Goal: Information Seeking & Learning: Find contact information

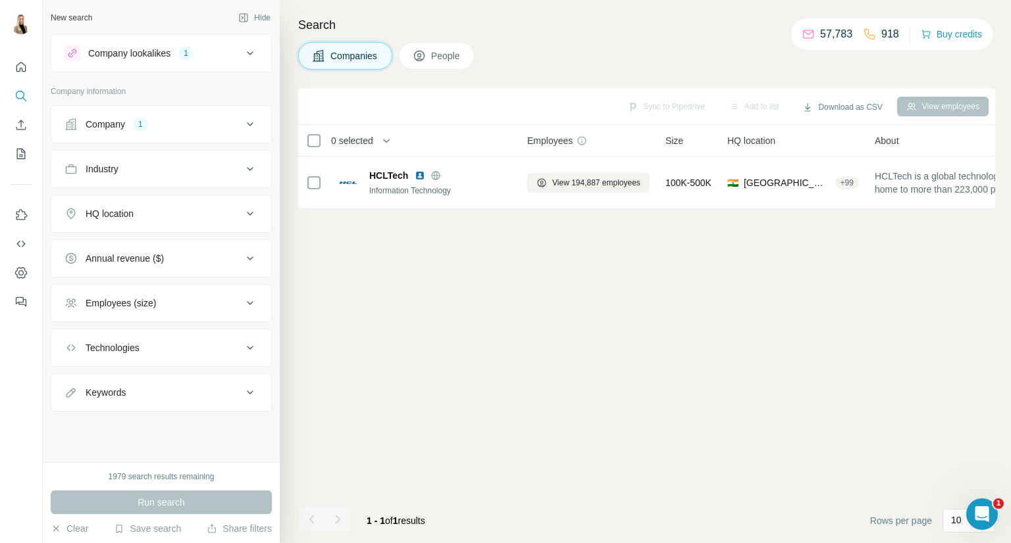
click at [197, 132] on button "Company 1" at bounding box center [161, 125] width 220 height 32
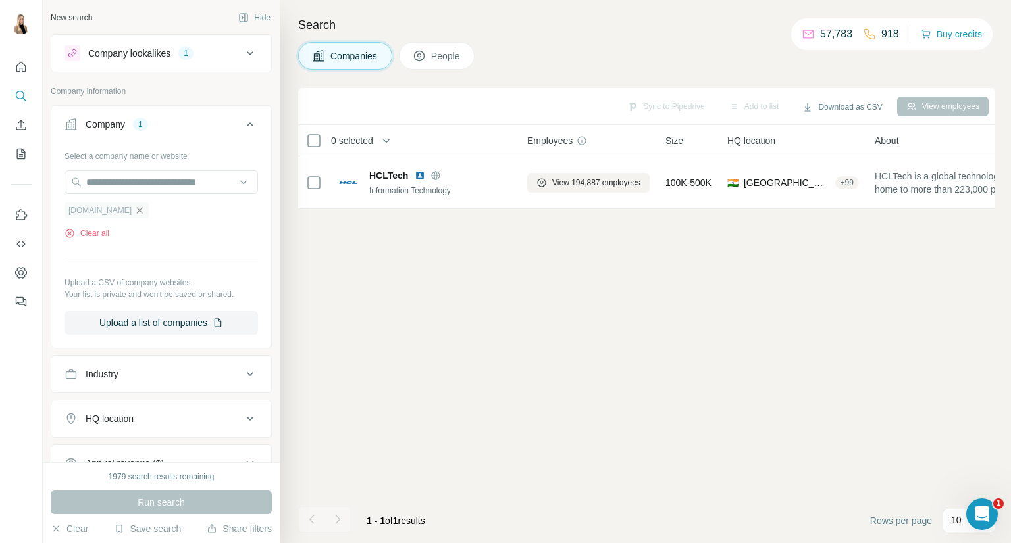
click at [134, 209] on icon "button" at bounding box center [139, 210] width 11 height 11
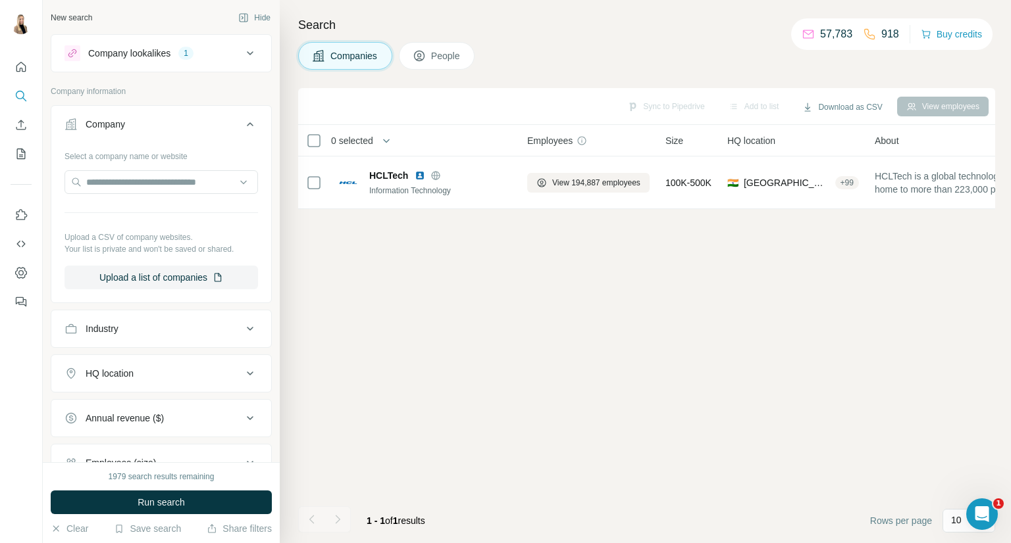
click at [242, 56] on icon at bounding box center [250, 53] width 16 height 16
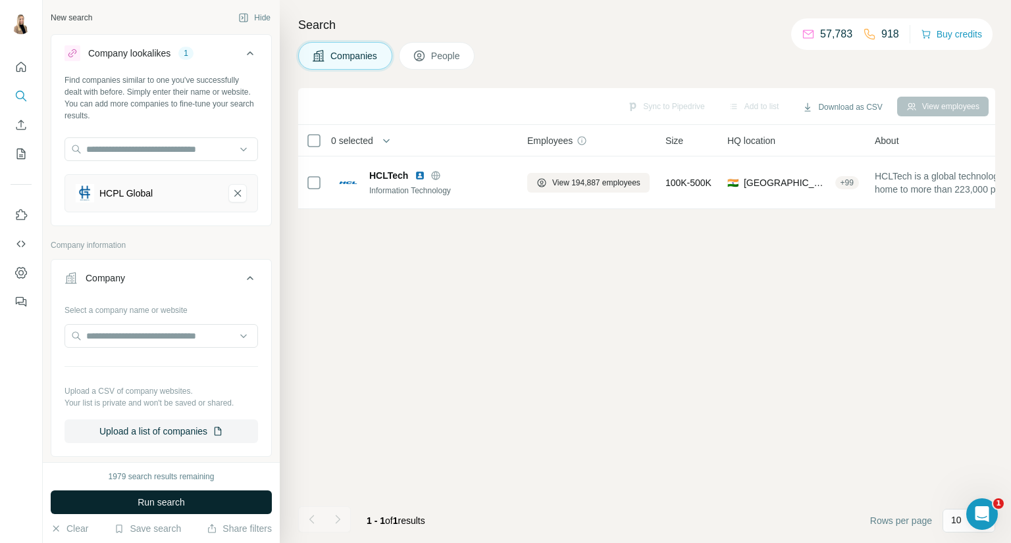
click at [174, 498] on span "Run search" at bounding box center [160, 502] width 47 height 13
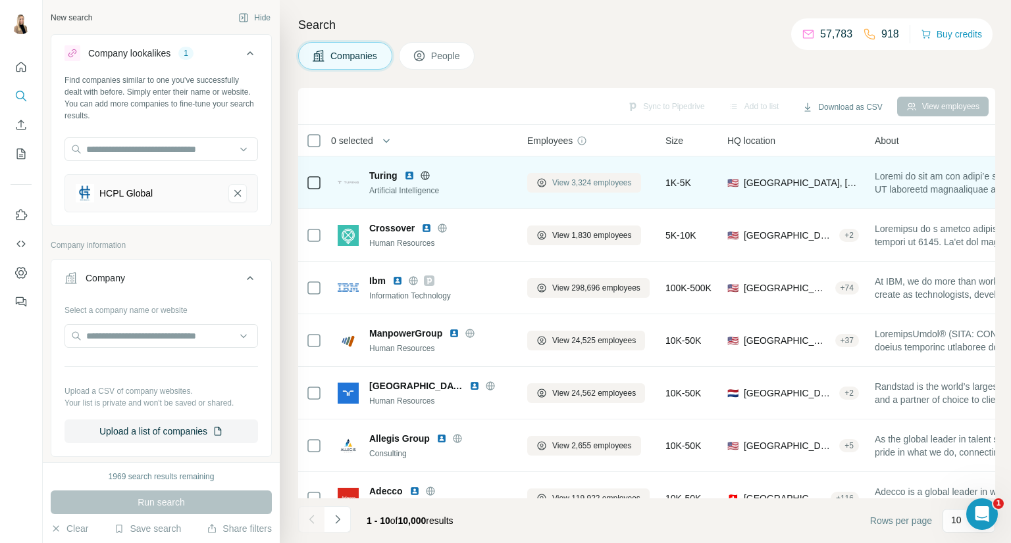
click at [552, 180] on span "View 3,324 employees" at bounding box center [592, 183] width 80 height 12
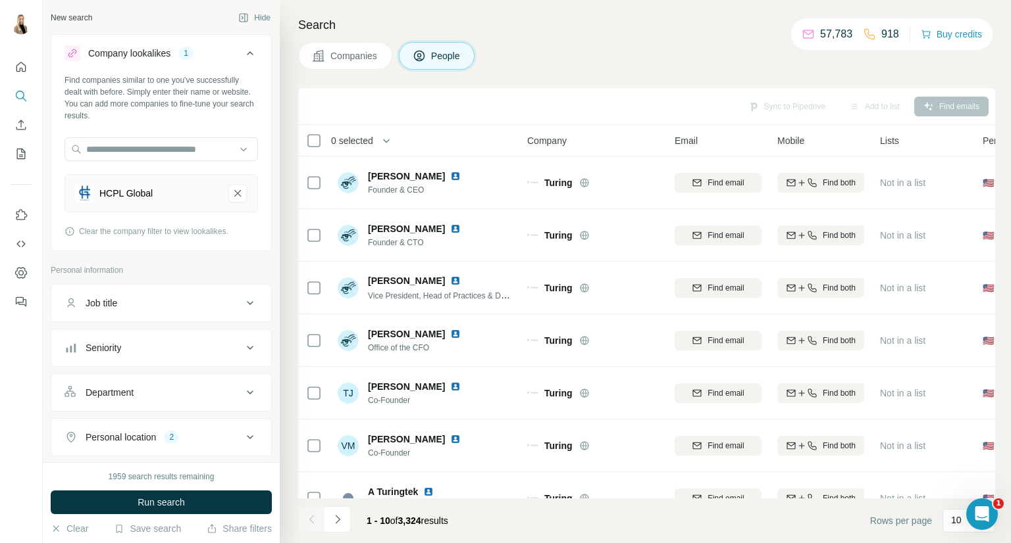
click at [226, 424] on button "Personal location 2" at bounding box center [161, 438] width 220 height 32
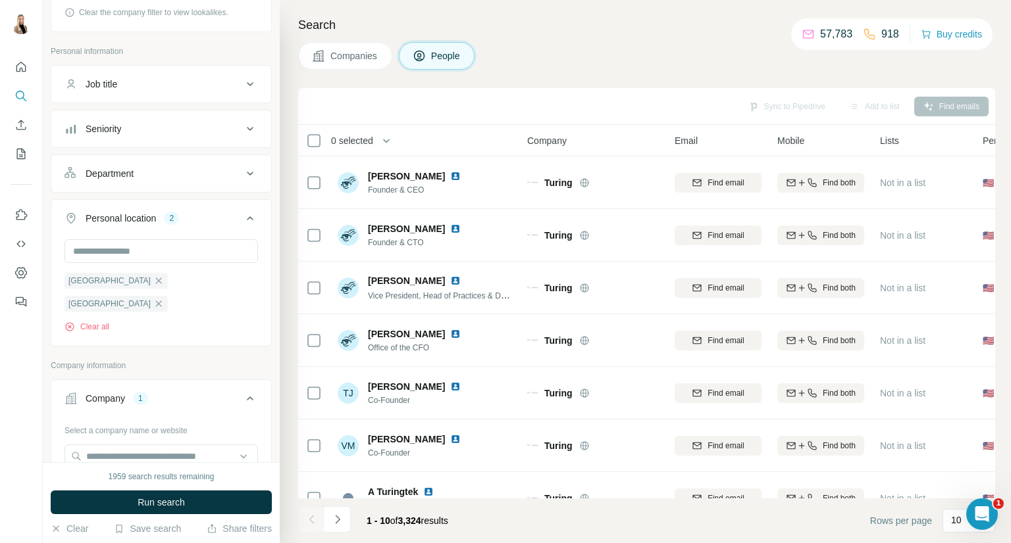
drag, startPoint x: 195, startPoint y: 492, endPoint x: 197, endPoint y: 485, distance: 7.5
click at [193, 491] on button "Run search" at bounding box center [161, 503] width 221 height 24
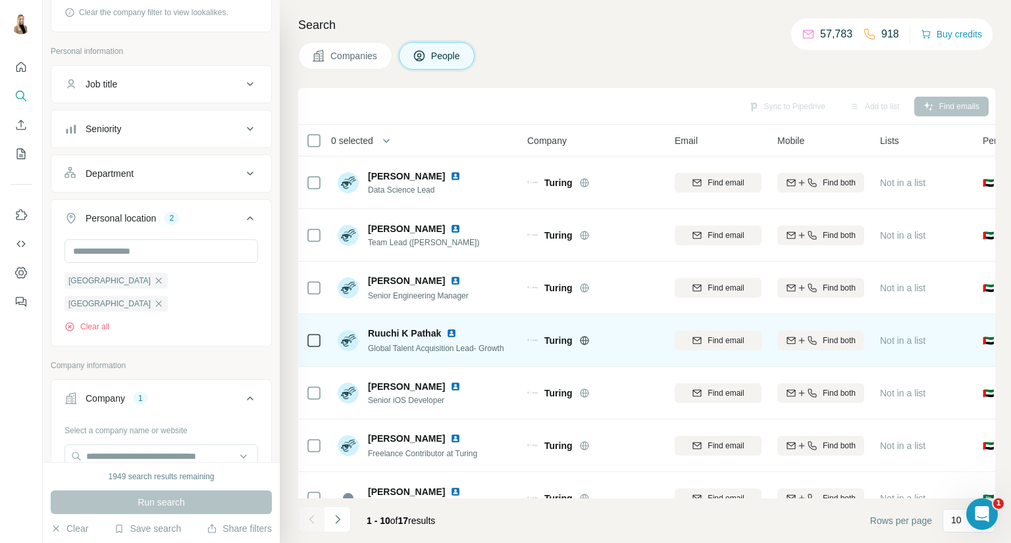
click at [454, 330] on img at bounding box center [451, 333] width 11 height 11
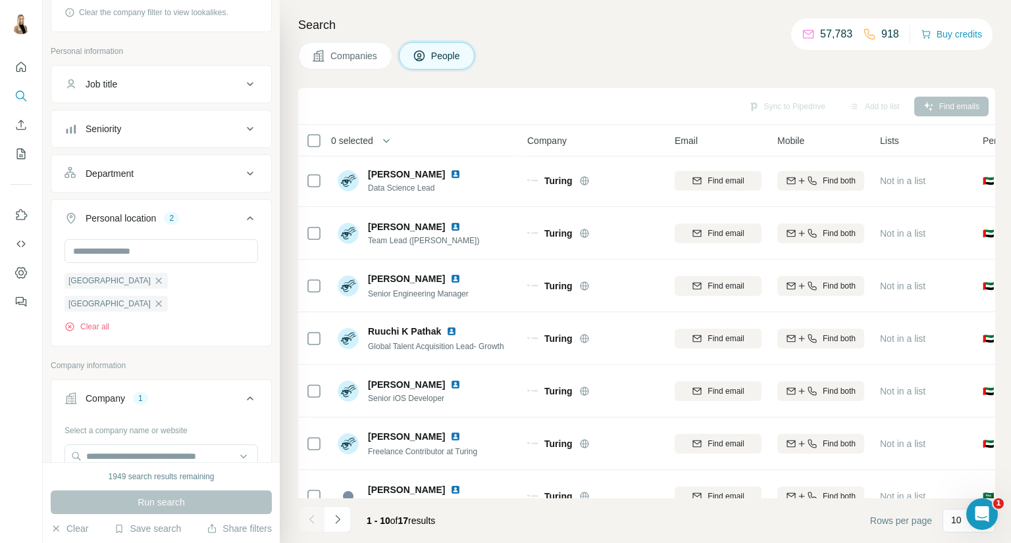
scroll to position [0, 0]
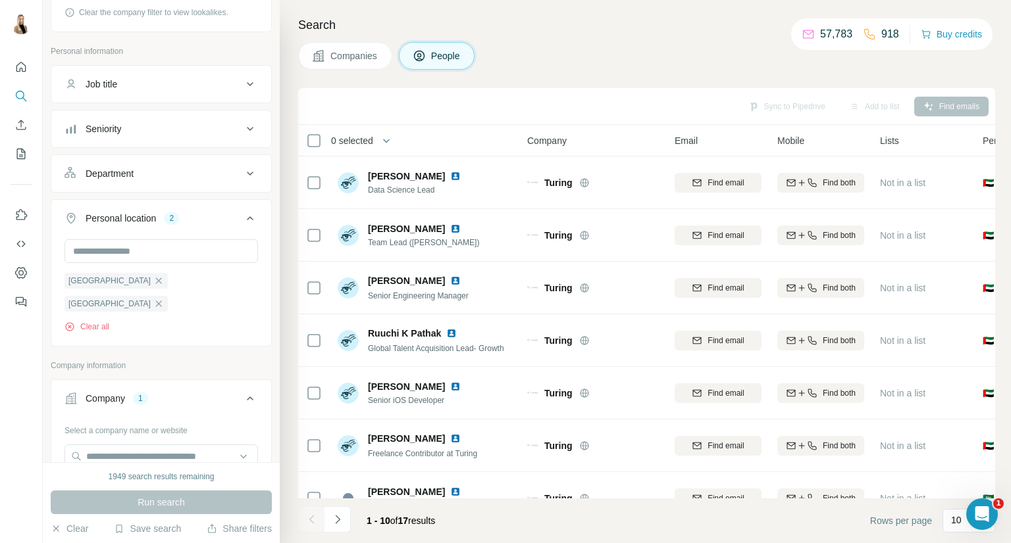
click at [359, 59] on span "Companies" at bounding box center [354, 55] width 48 height 13
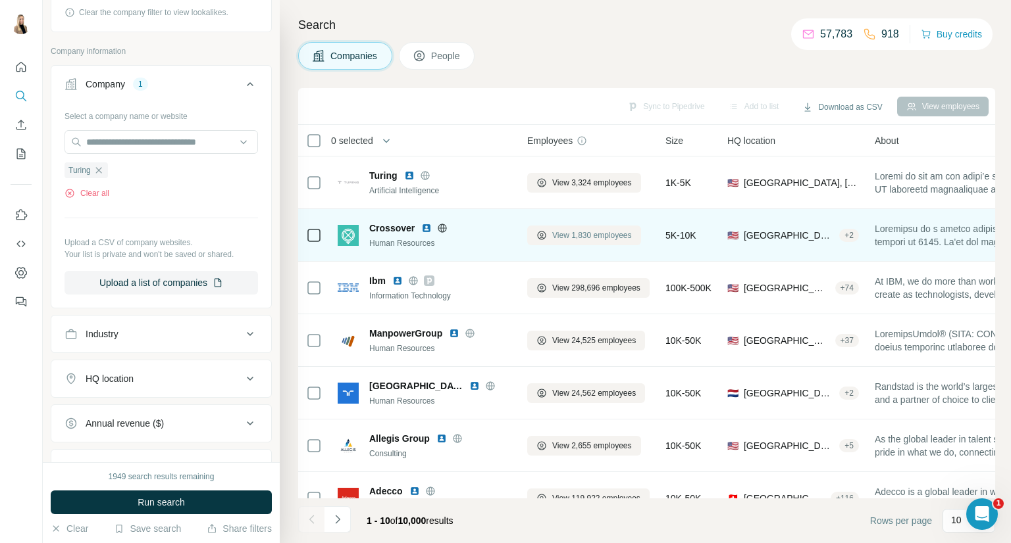
click at [576, 237] on span "View 1,830 employees" at bounding box center [592, 236] width 80 height 12
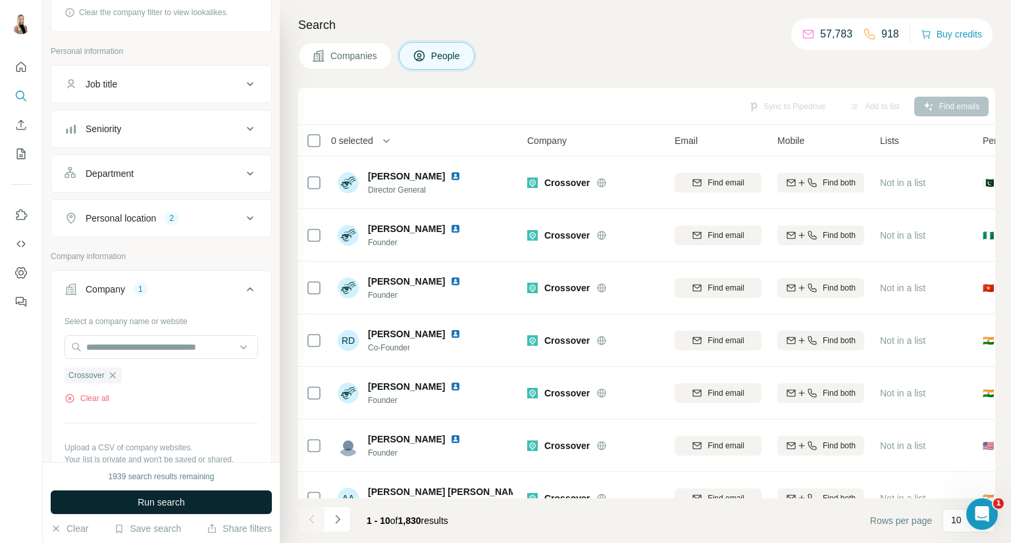
click at [128, 497] on button "Run search" at bounding box center [161, 503] width 221 height 24
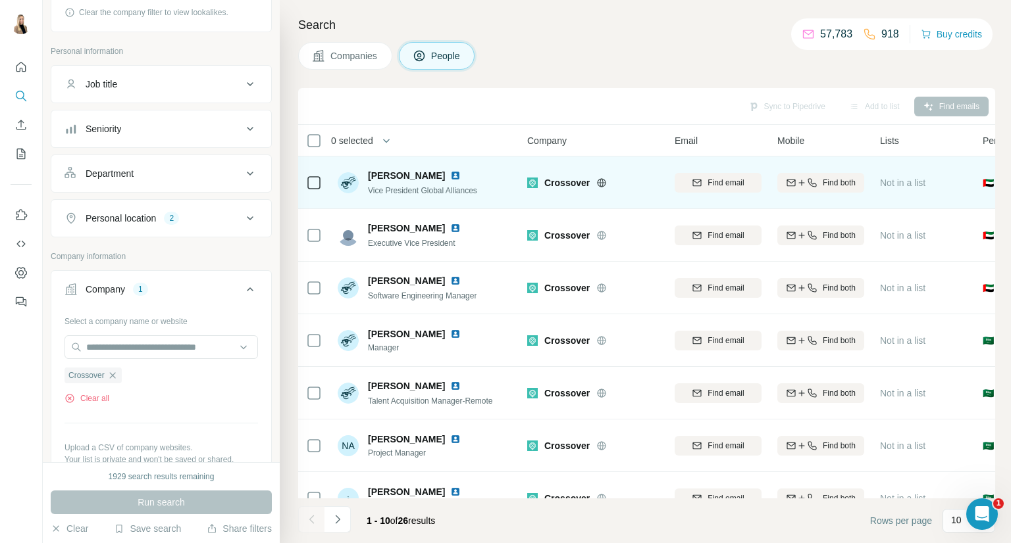
click at [450, 176] on img at bounding box center [455, 175] width 11 height 11
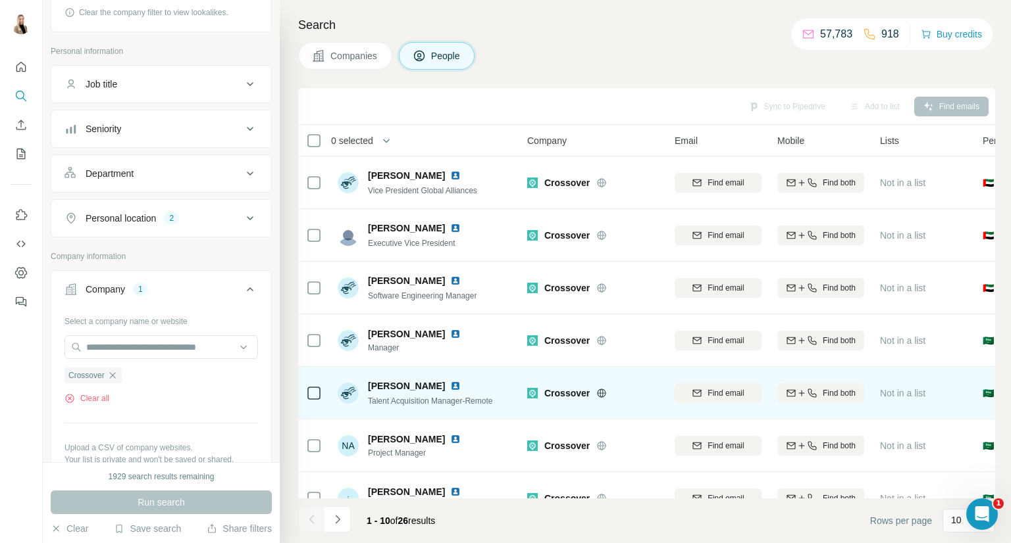
click at [450, 384] on img at bounding box center [455, 386] width 11 height 11
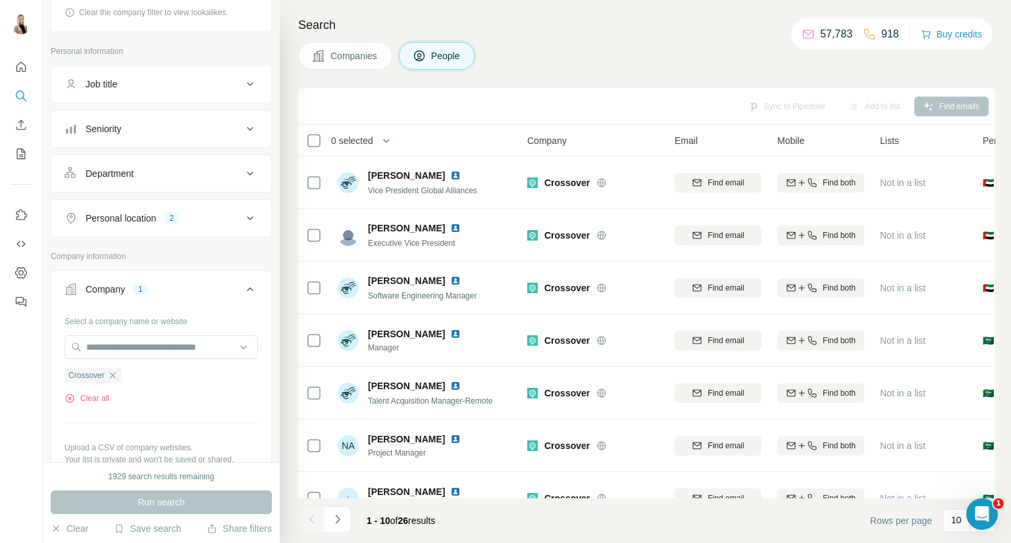
click at [358, 57] on span "Companies" at bounding box center [354, 55] width 48 height 13
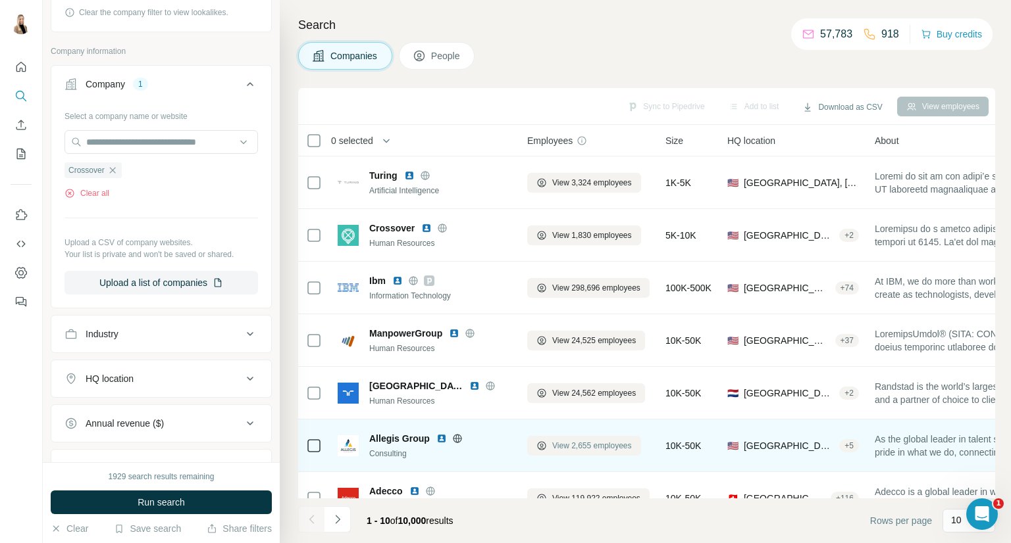
click at [621, 445] on span "View 2,655 employees" at bounding box center [592, 446] width 80 height 12
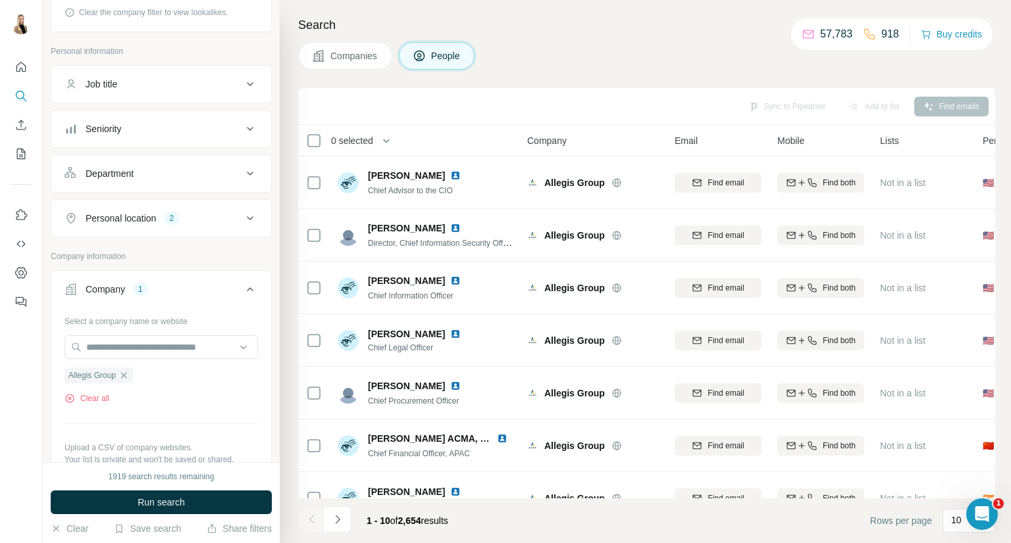
click at [182, 497] on span "Run search" at bounding box center [160, 502] width 47 height 13
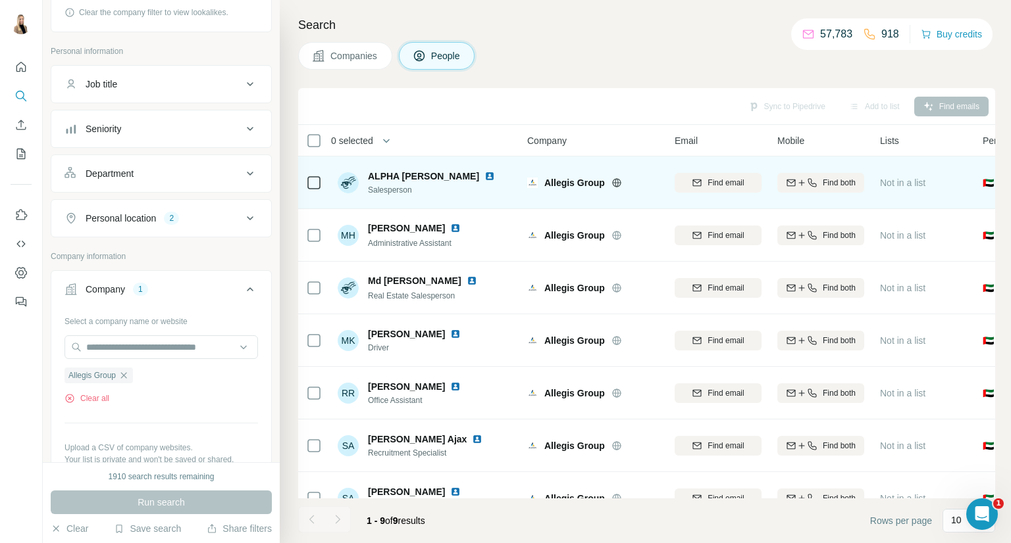
scroll to position [138, 0]
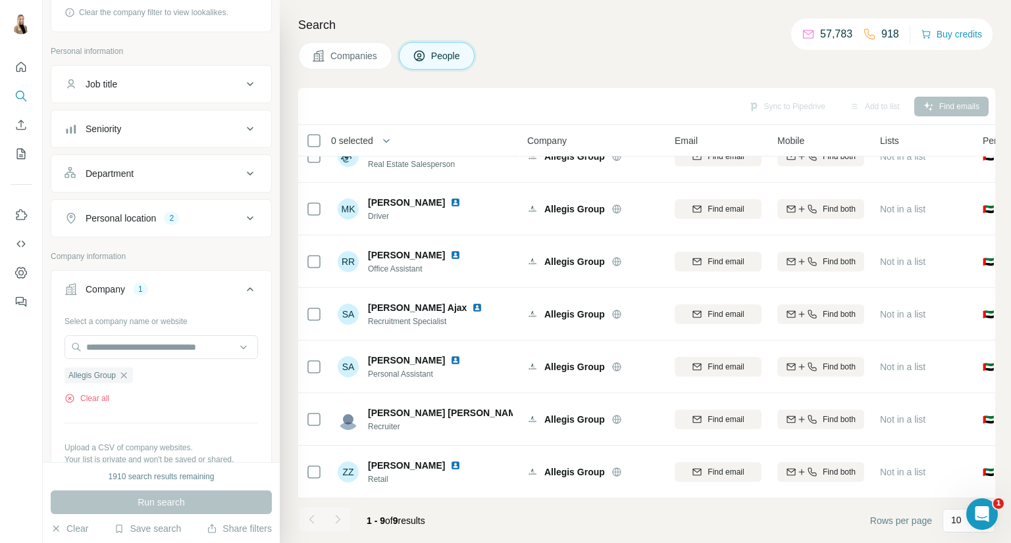
click at [342, 61] on span "Companies" at bounding box center [354, 55] width 48 height 13
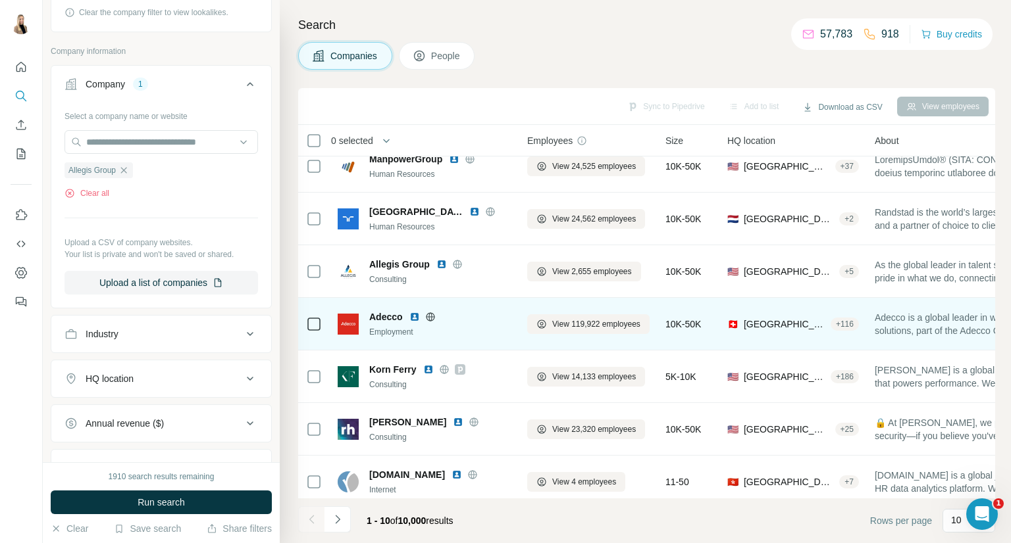
scroll to position [191, 0]
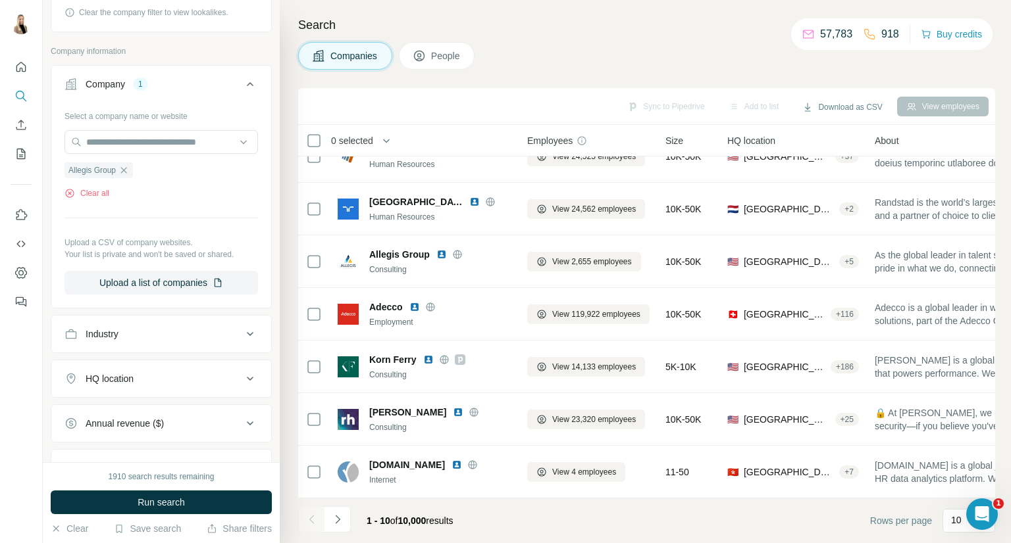
click at [336, 519] on icon "Navigate to next page" at bounding box center [337, 519] width 13 height 13
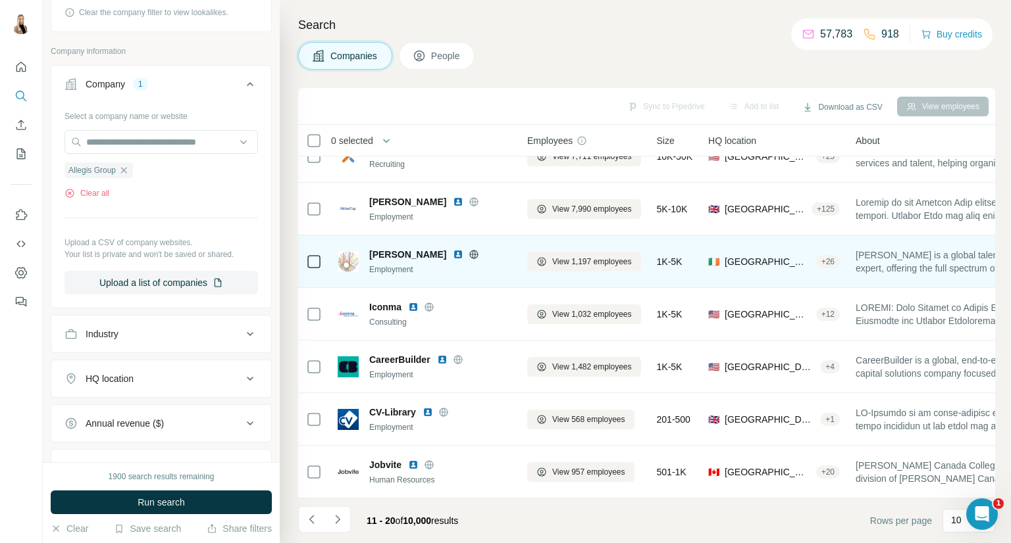
scroll to position [0, 0]
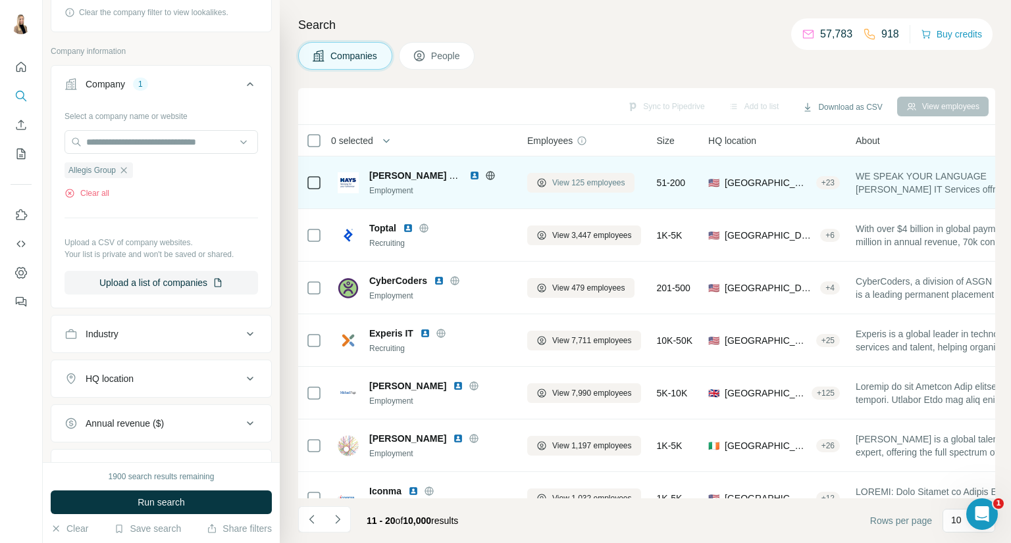
click at [587, 182] on span "View 125 employees" at bounding box center [588, 183] width 73 height 12
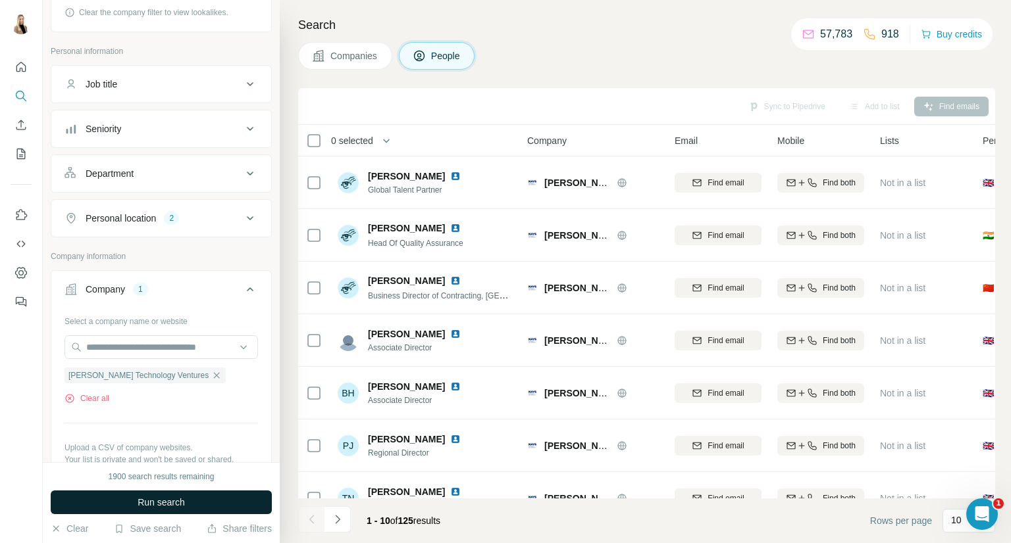
click at [155, 501] on span "Run search" at bounding box center [160, 502] width 47 height 13
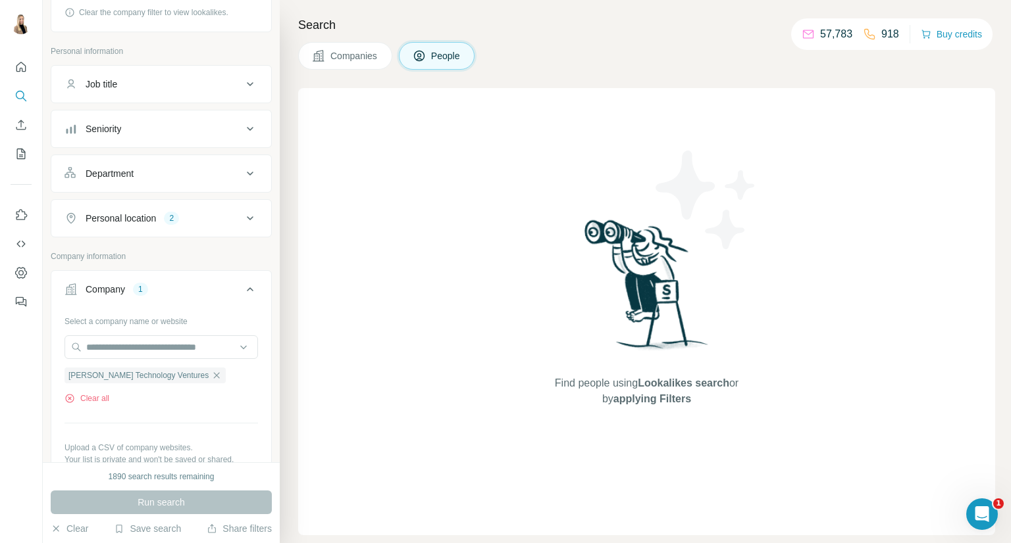
click at [350, 61] on span "Companies" at bounding box center [354, 55] width 48 height 13
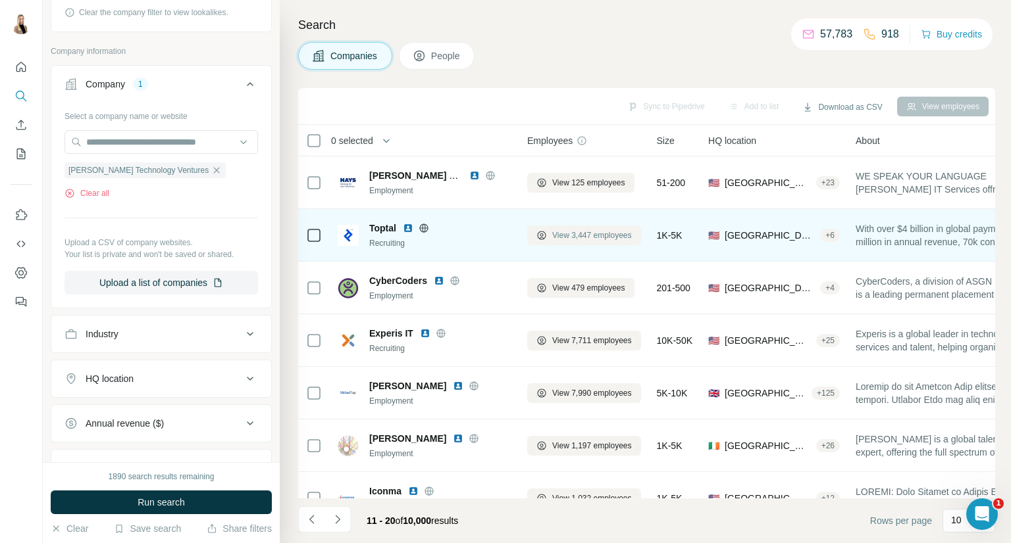
click at [591, 235] on span "View 3,447 employees" at bounding box center [592, 236] width 80 height 12
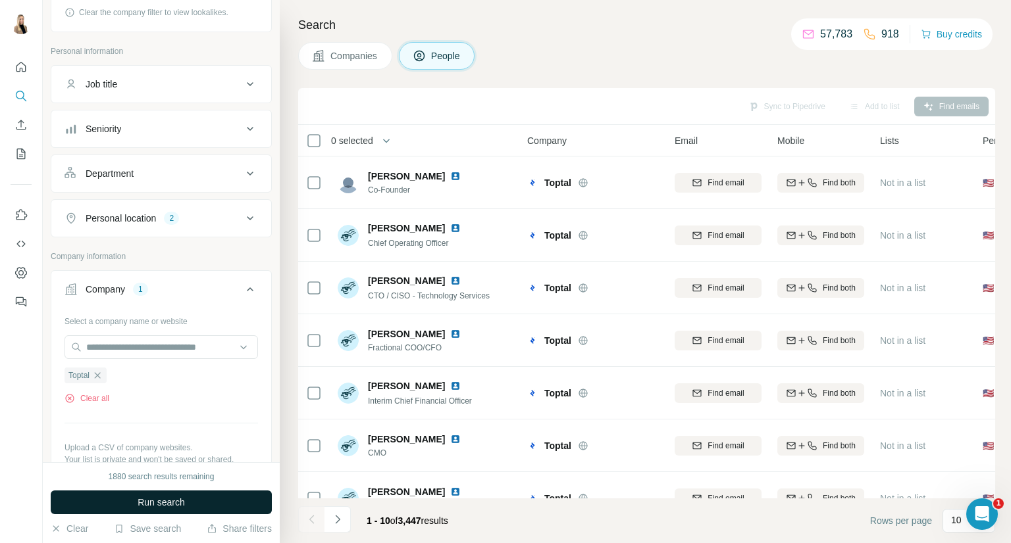
click at [200, 493] on button "Run search" at bounding box center [161, 503] width 221 height 24
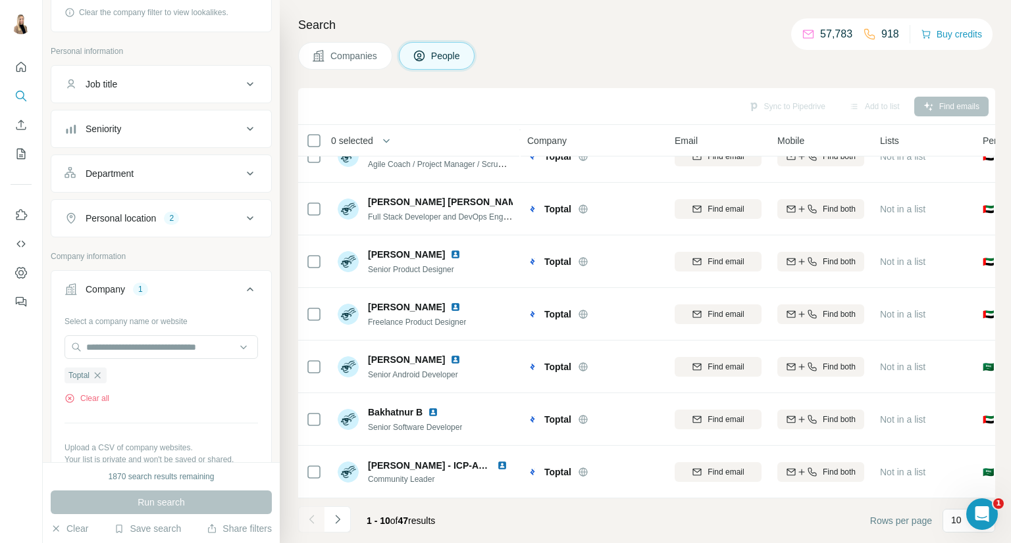
scroll to position [191, 0]
click at [337, 526] on button "Navigate to next page" at bounding box center [337, 520] width 26 height 26
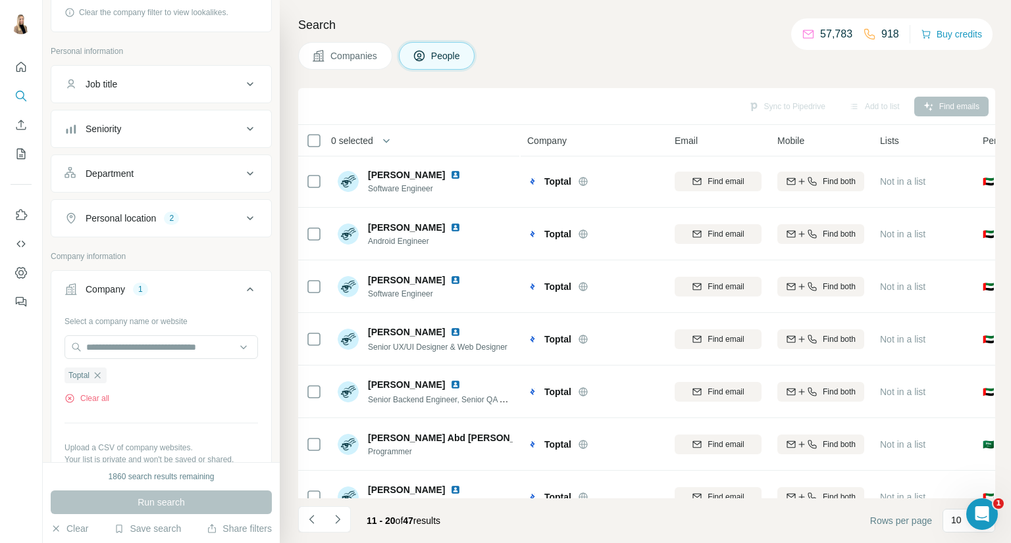
scroll to position [0, 0]
click at [337, 521] on icon "Navigate to next page" at bounding box center [337, 519] width 13 height 13
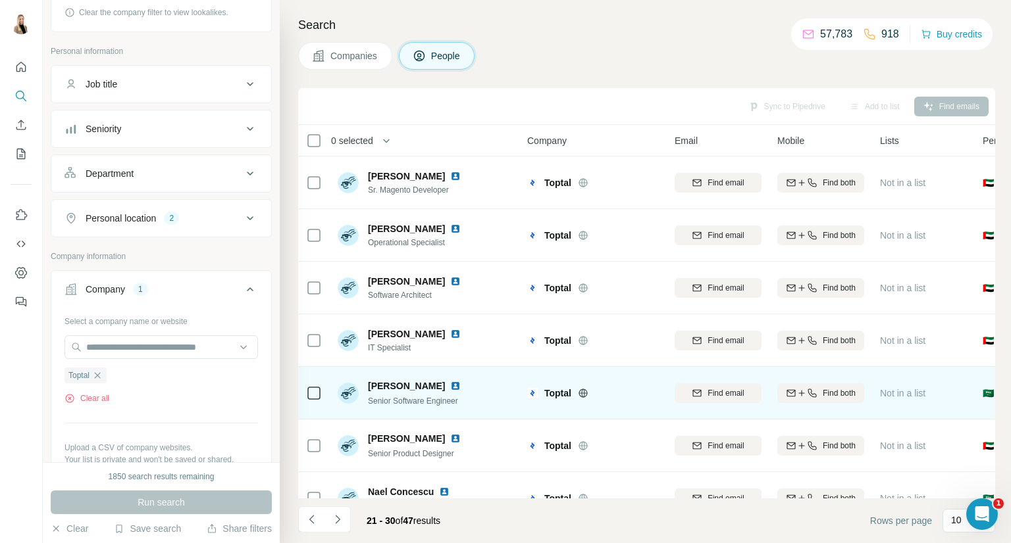
scroll to position [191, 0]
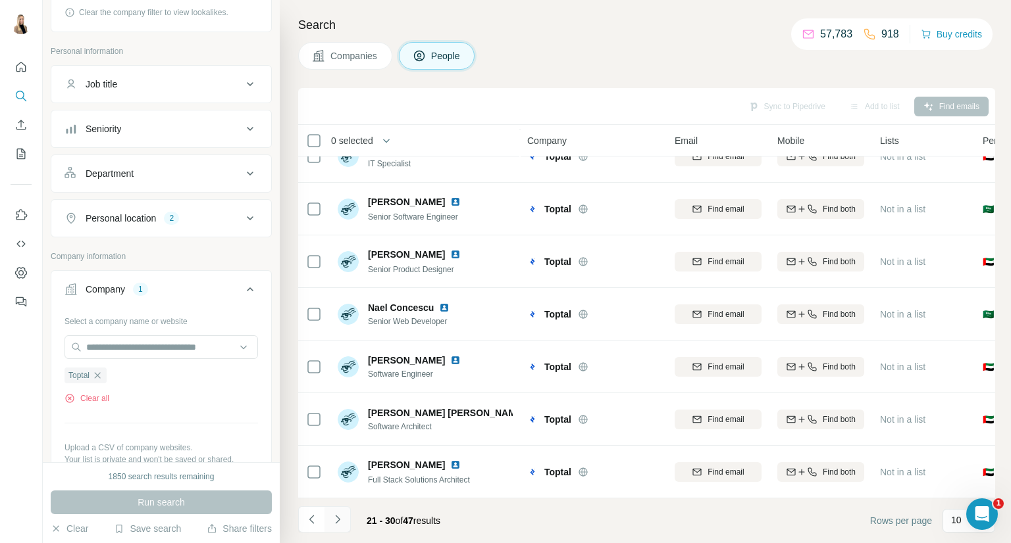
click at [346, 519] on button "Navigate to next page" at bounding box center [337, 520] width 26 height 26
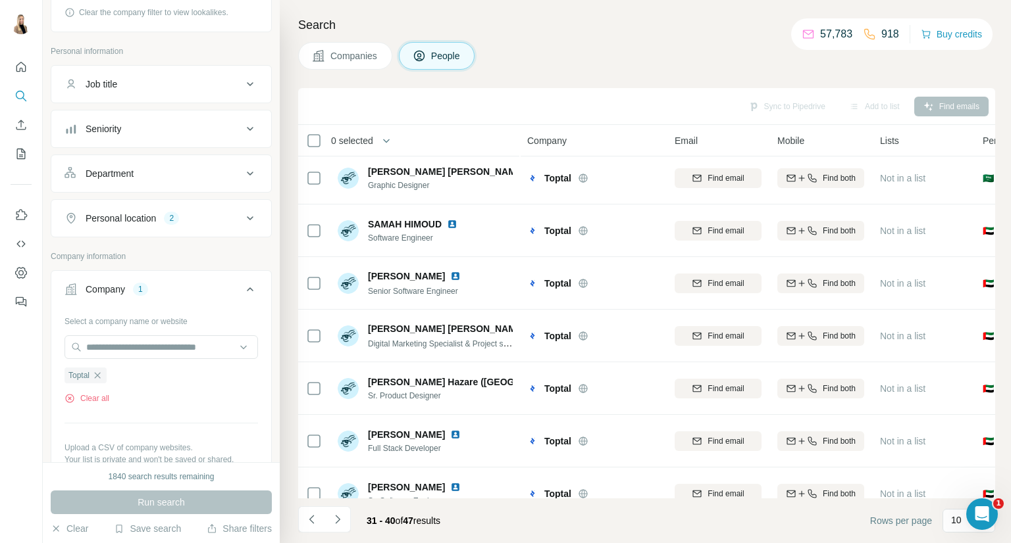
scroll to position [0, 0]
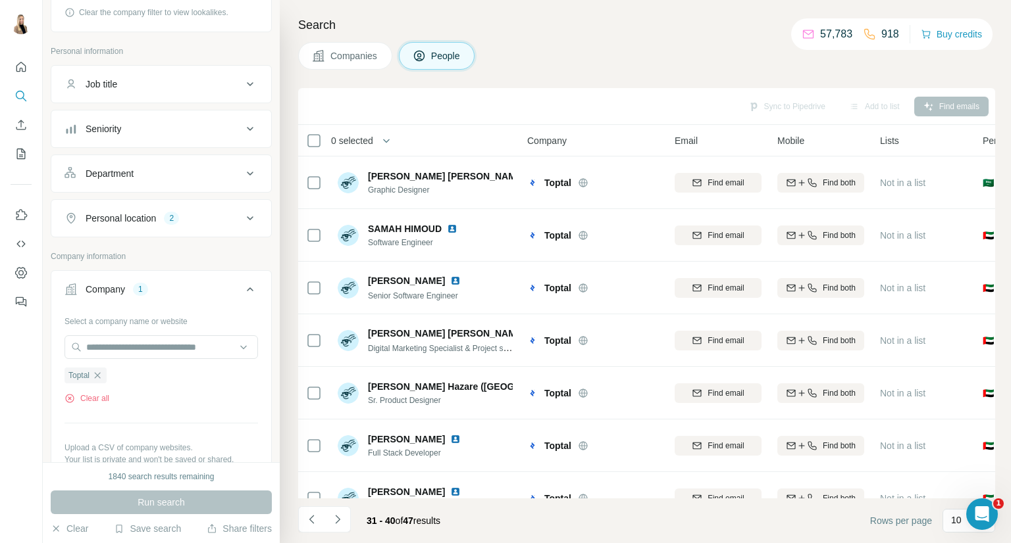
click at [341, 515] on icon "Navigate to next page" at bounding box center [337, 519] width 13 height 13
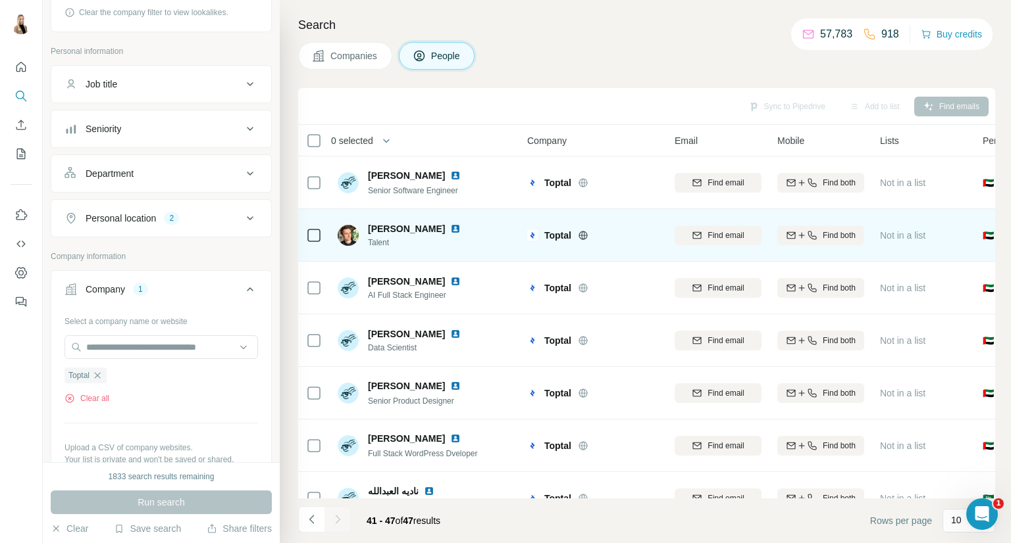
click at [461, 229] on img at bounding box center [455, 229] width 11 height 11
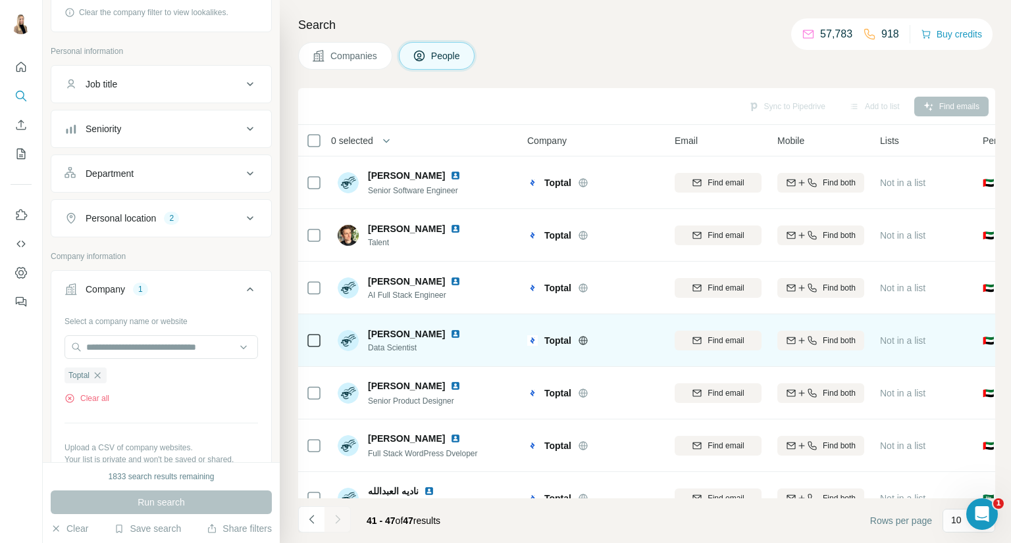
scroll to position [33, 0]
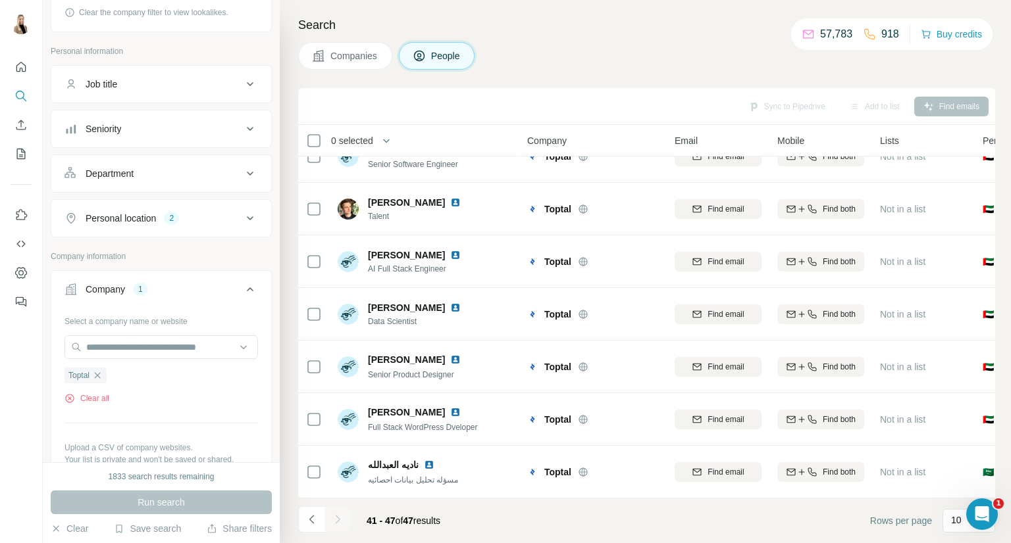
click at [378, 61] on span "Companies" at bounding box center [354, 55] width 48 height 13
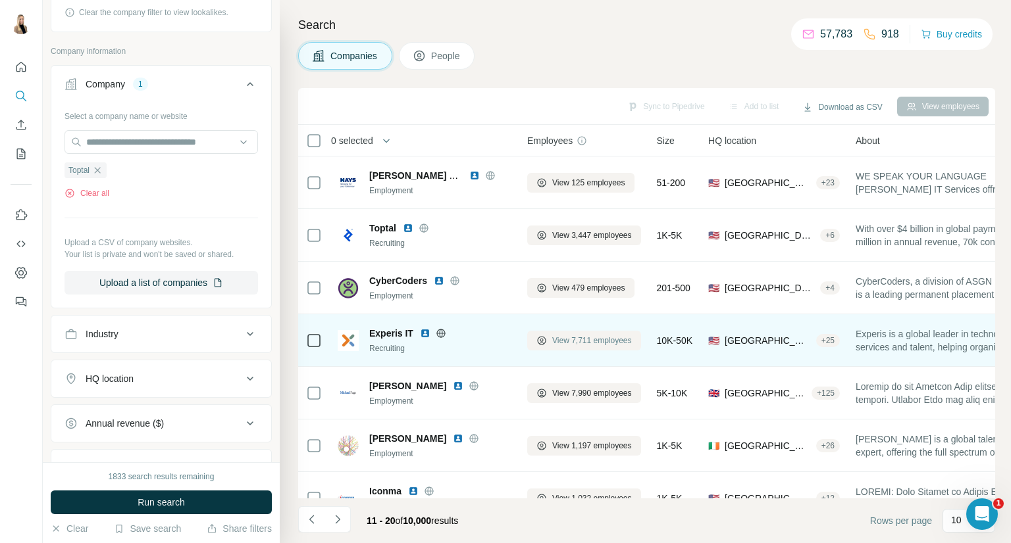
click at [592, 337] on span "View 7,711 employees" at bounding box center [592, 341] width 80 height 12
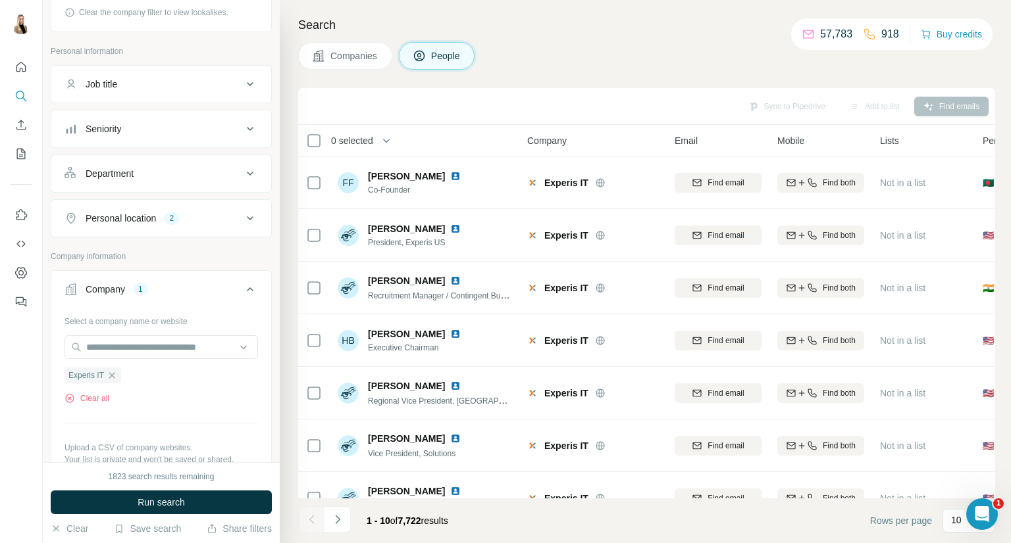
drag, startPoint x: 156, startPoint y: 509, endPoint x: 179, endPoint y: 482, distance: 35.0
click at [156, 509] on button "Run search" at bounding box center [161, 503] width 221 height 24
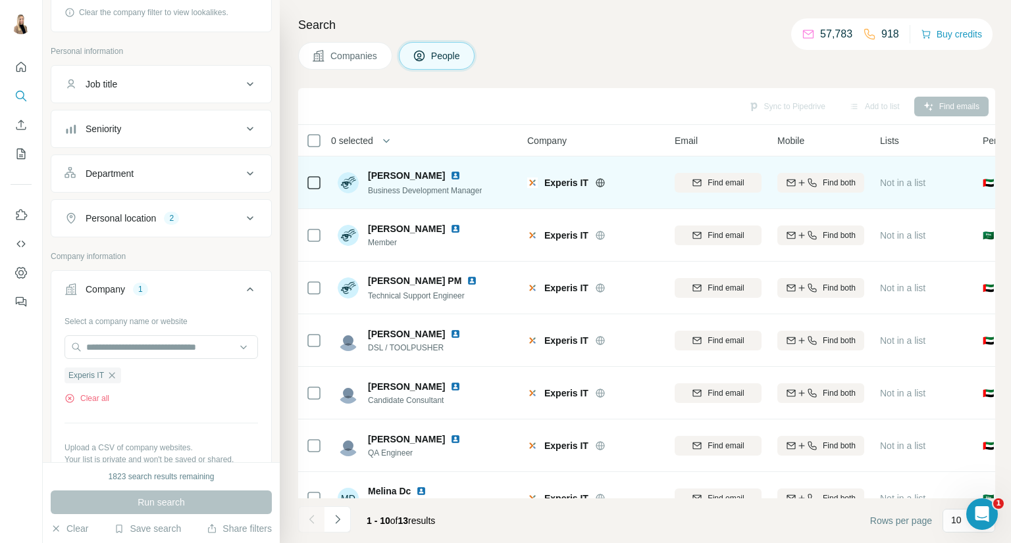
click at [450, 176] on img at bounding box center [455, 175] width 11 height 11
drag, startPoint x: 345, startPoint y: 62, endPoint x: 434, endPoint y: 161, distance: 132.8
click at [346, 62] on span "Companies" at bounding box center [354, 55] width 48 height 13
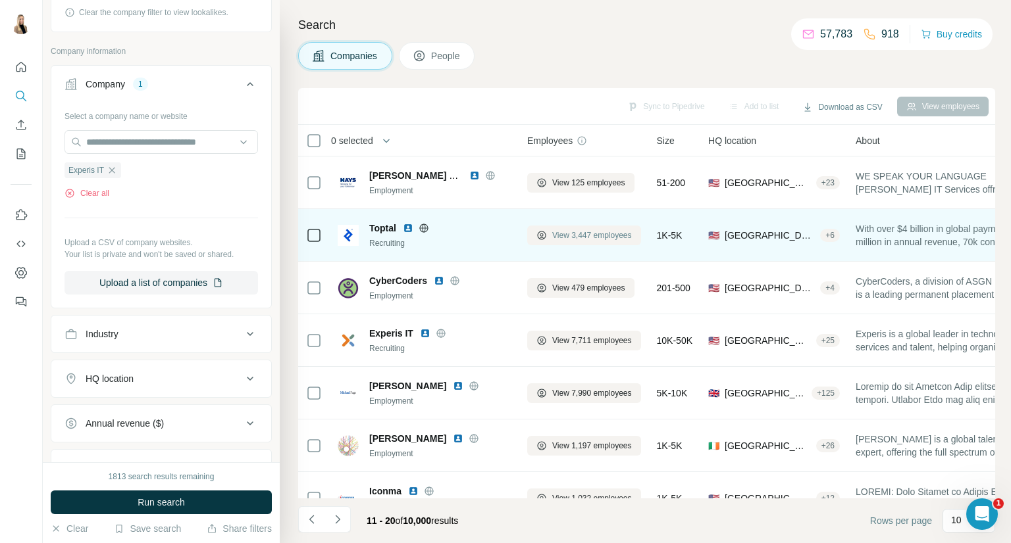
click at [608, 233] on span "View 3,447 employees" at bounding box center [592, 236] width 80 height 12
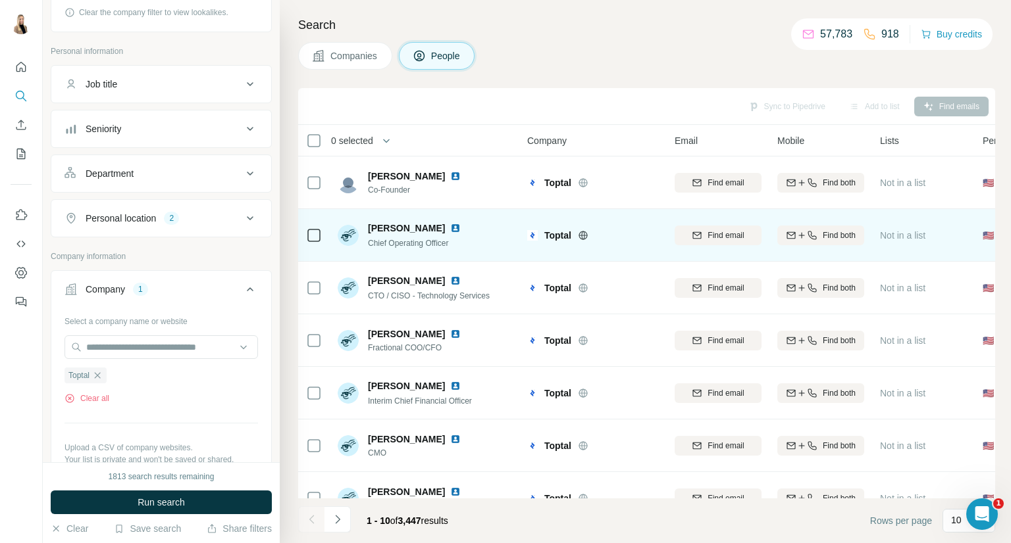
click at [450, 227] on img at bounding box center [455, 228] width 11 height 11
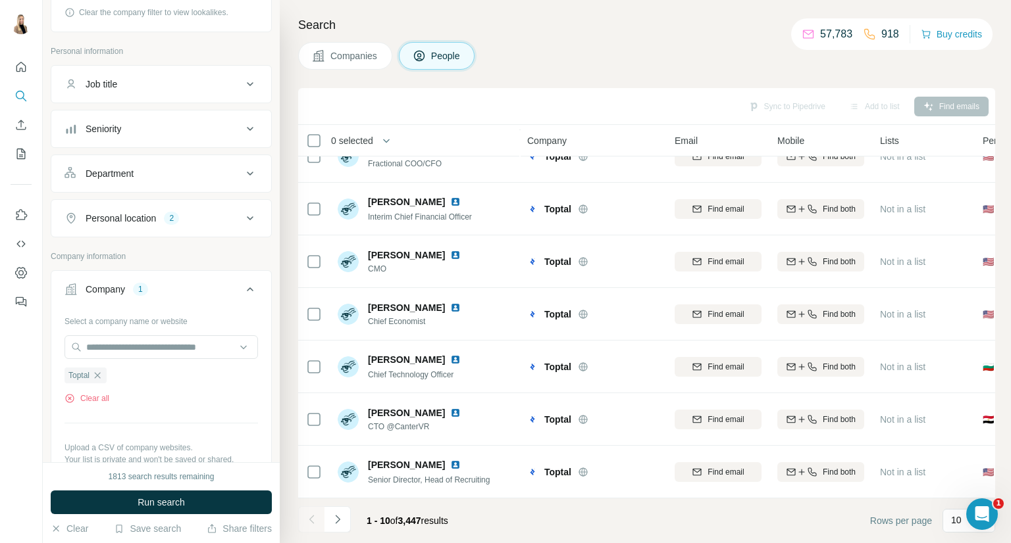
scroll to position [191, 0]
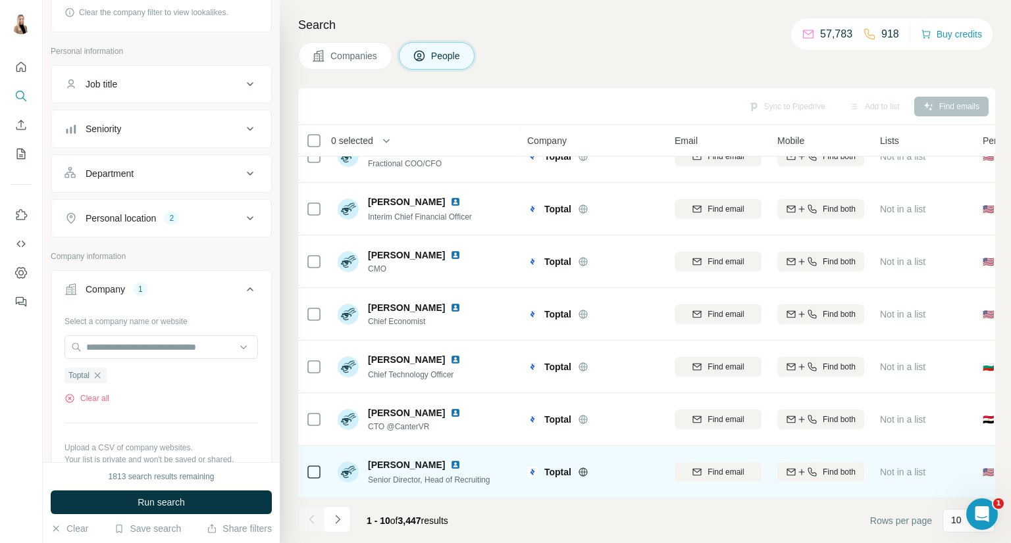
click at [450, 460] on img at bounding box center [455, 465] width 11 height 11
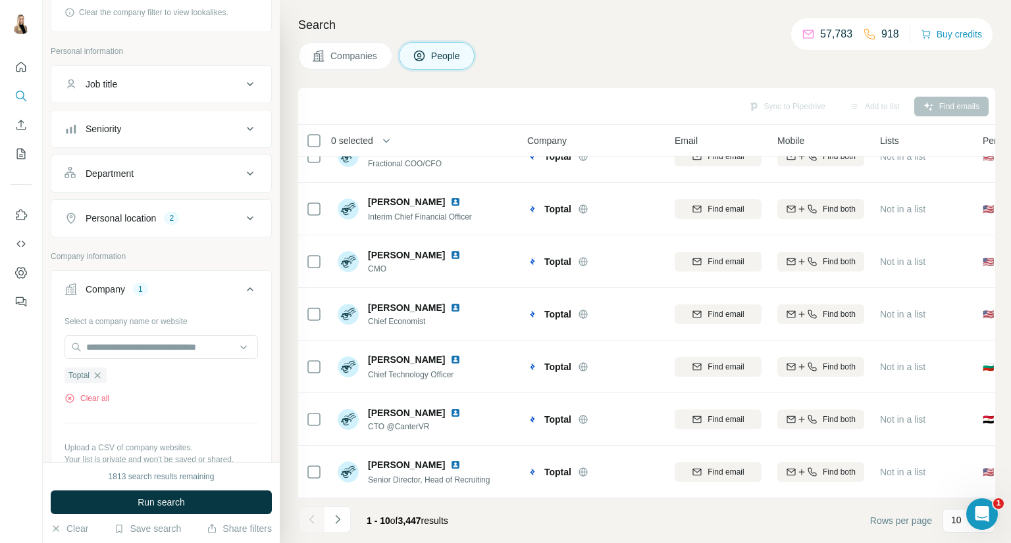
click at [352, 53] on span "Companies" at bounding box center [354, 55] width 48 height 13
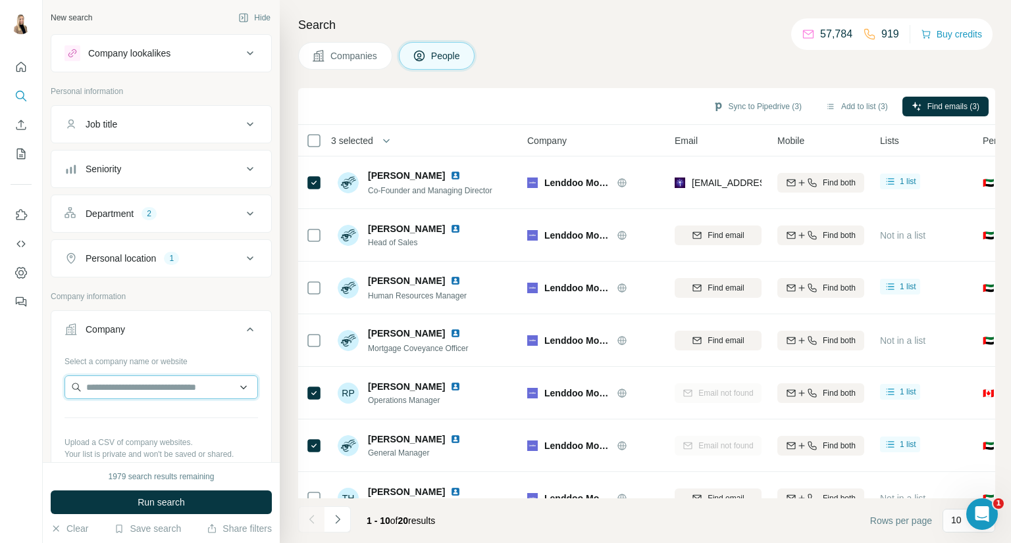
click at [163, 386] on input "text" at bounding box center [160, 388] width 193 height 24
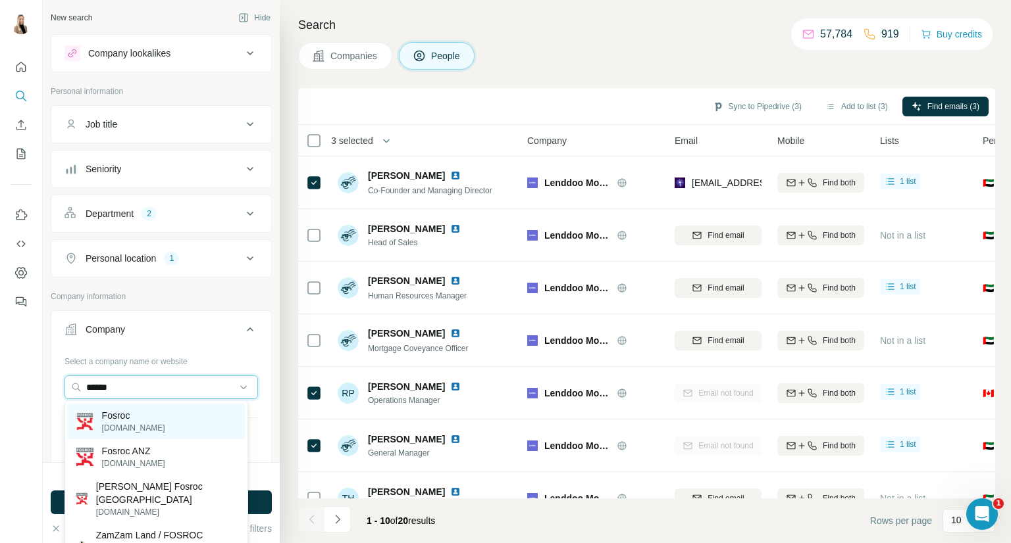
type input "******"
click at [149, 414] on div "Fosroc fosroc.com" at bounding box center [156, 422] width 177 height 36
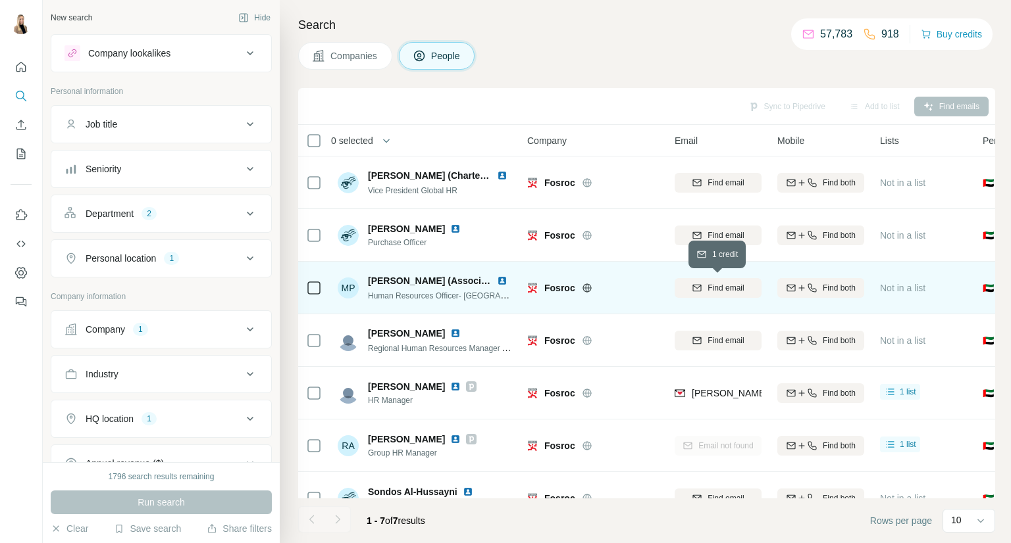
click at [724, 285] on span "Find email" at bounding box center [725, 288] width 36 height 12
click at [861, 283] on div "Find both" at bounding box center [820, 288] width 87 height 12
click at [504, 278] on img at bounding box center [502, 281] width 11 height 11
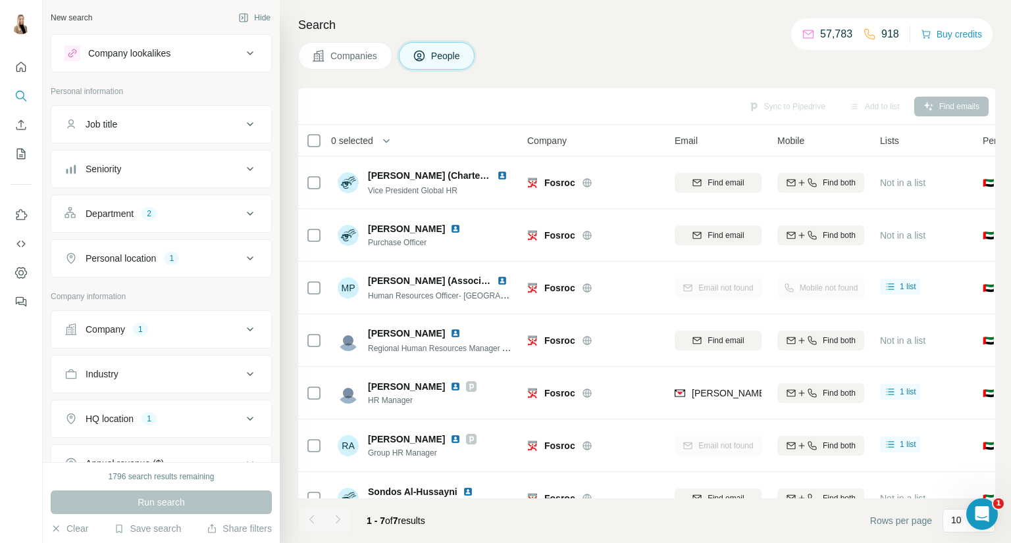
click at [202, 332] on div "Company 1" at bounding box center [153, 329] width 178 height 13
drag, startPoint x: 118, startPoint y: 416, endPoint x: 118, endPoint y: 400, distance: 15.8
click at [134, 416] on icon "button" at bounding box center [139, 416] width 11 height 11
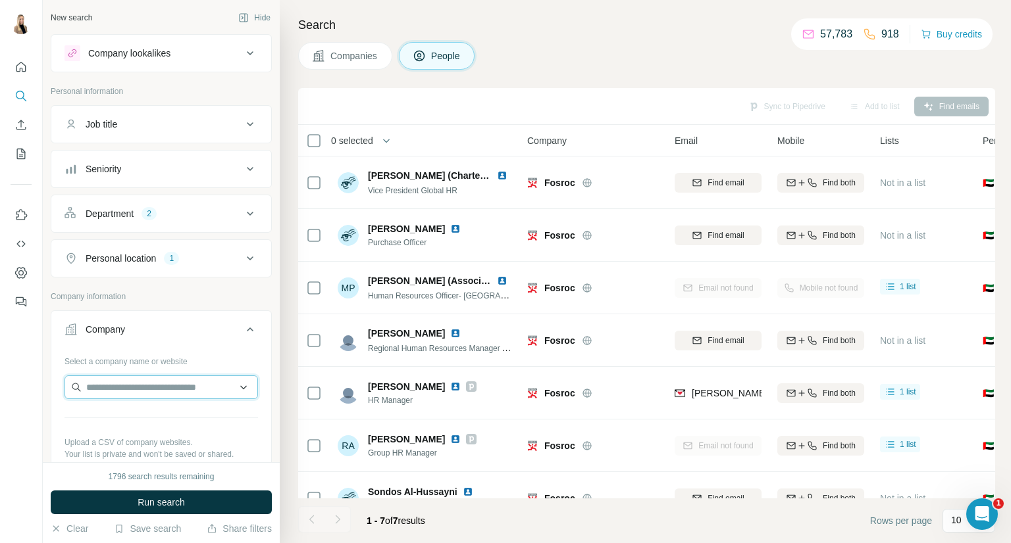
click at [118, 385] on input "text" at bounding box center [160, 388] width 193 height 24
click at [187, 385] on input "**********" at bounding box center [160, 388] width 193 height 24
type input "*"
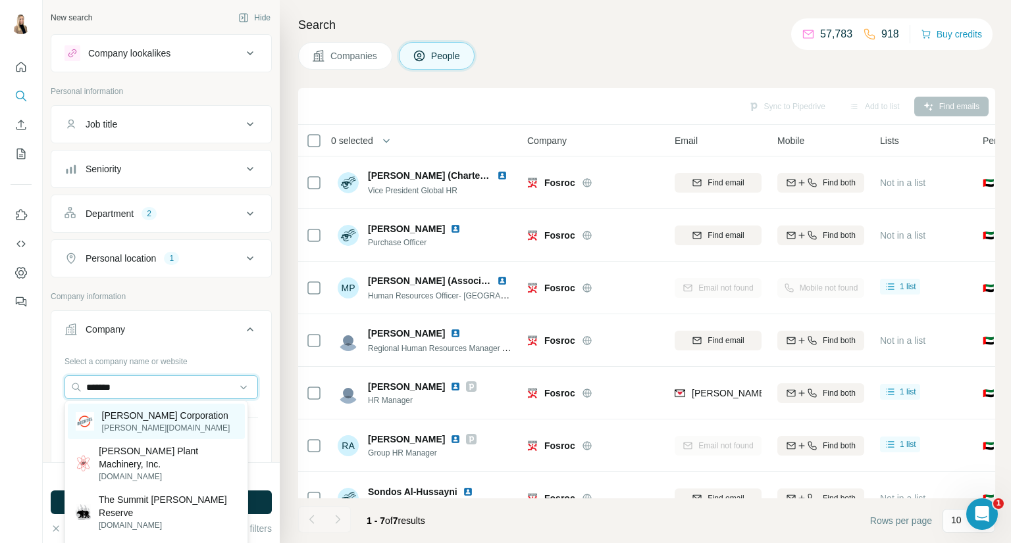
type input "*******"
click at [171, 425] on p "bechtel.com" at bounding box center [166, 428] width 128 height 12
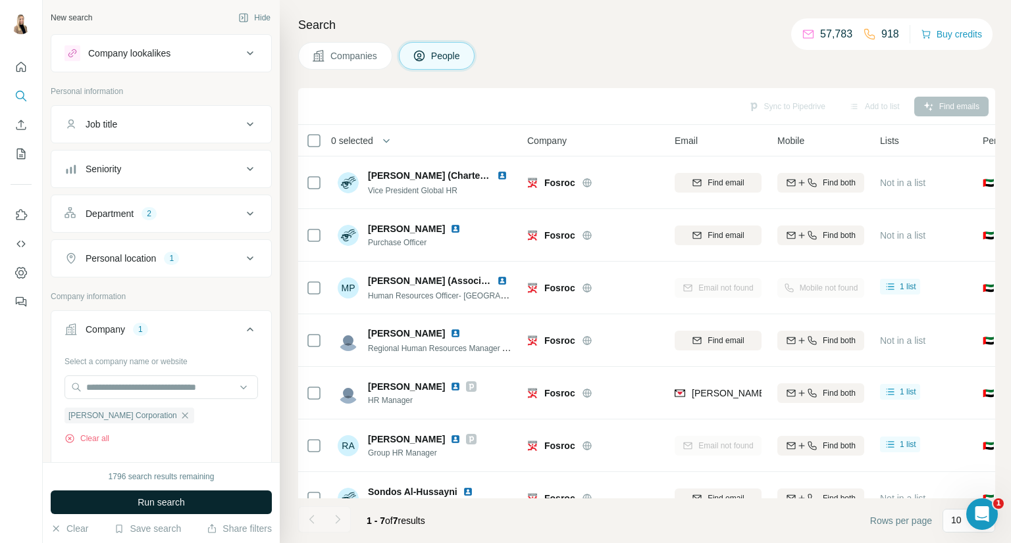
click at [137, 499] on span "Run search" at bounding box center [160, 502] width 47 height 13
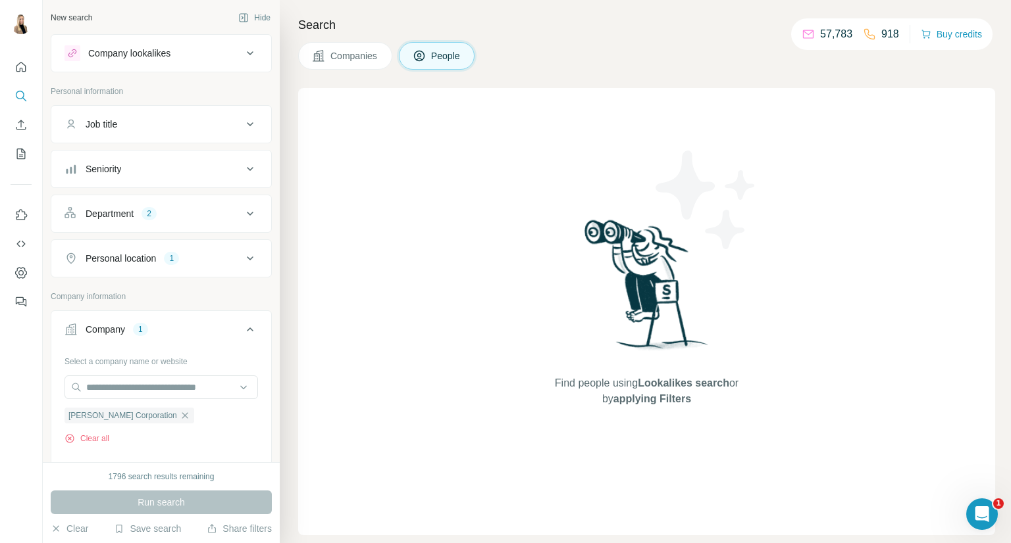
click at [184, 205] on button "Department 2" at bounding box center [161, 214] width 220 height 32
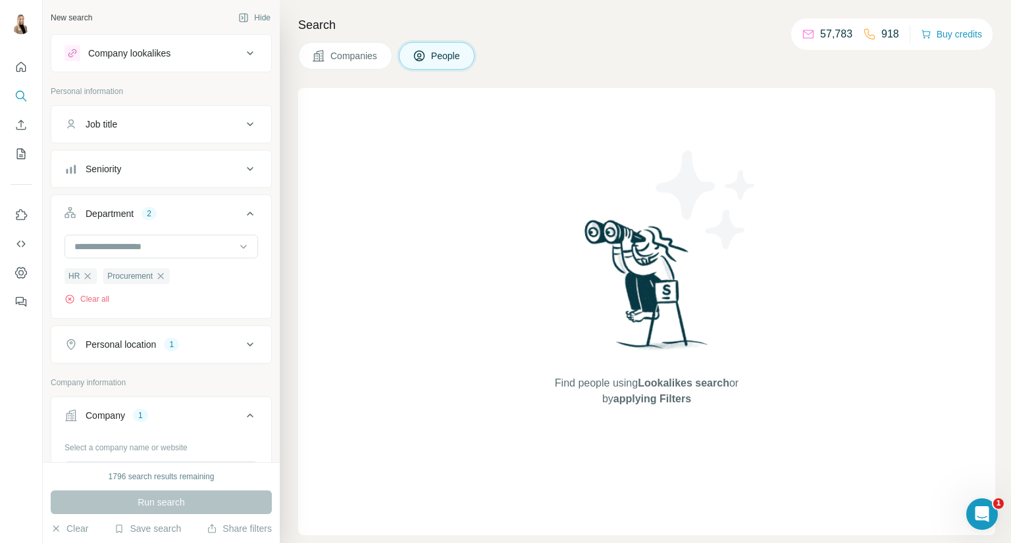
drag, startPoint x: 87, startPoint y: 276, endPoint x: 161, endPoint y: 280, distance: 73.8
click at [89, 277] on icon "button" at bounding box center [87, 276] width 11 height 11
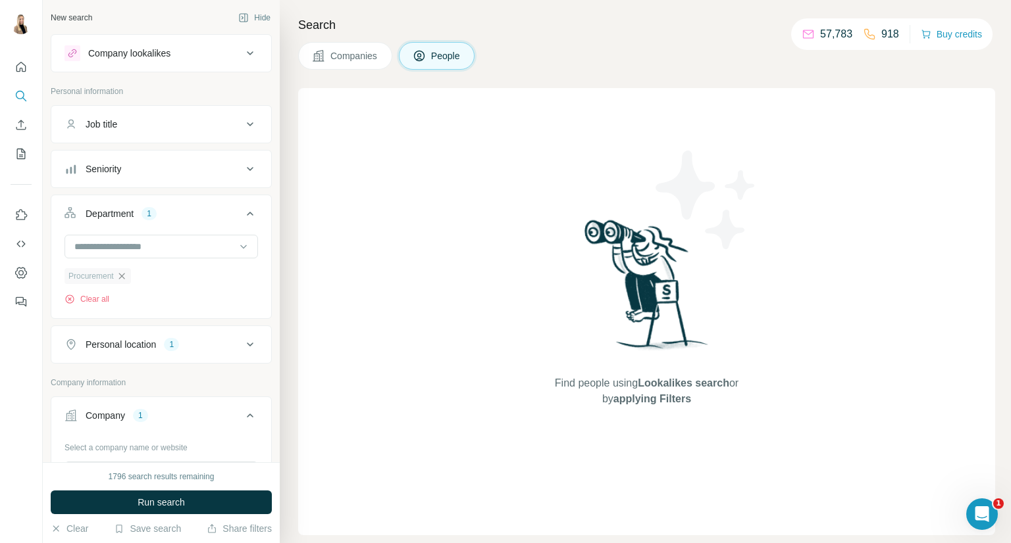
click at [242, 337] on icon at bounding box center [250, 345] width 16 height 16
click at [186, 375] on input "text" at bounding box center [160, 378] width 193 height 24
type input "***"
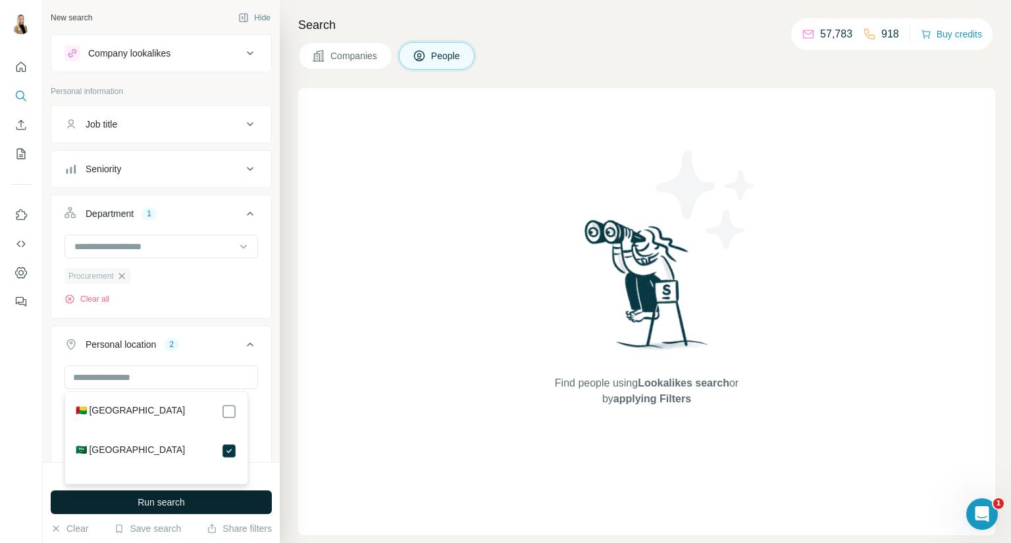
click at [214, 503] on button "Run search" at bounding box center [161, 503] width 221 height 24
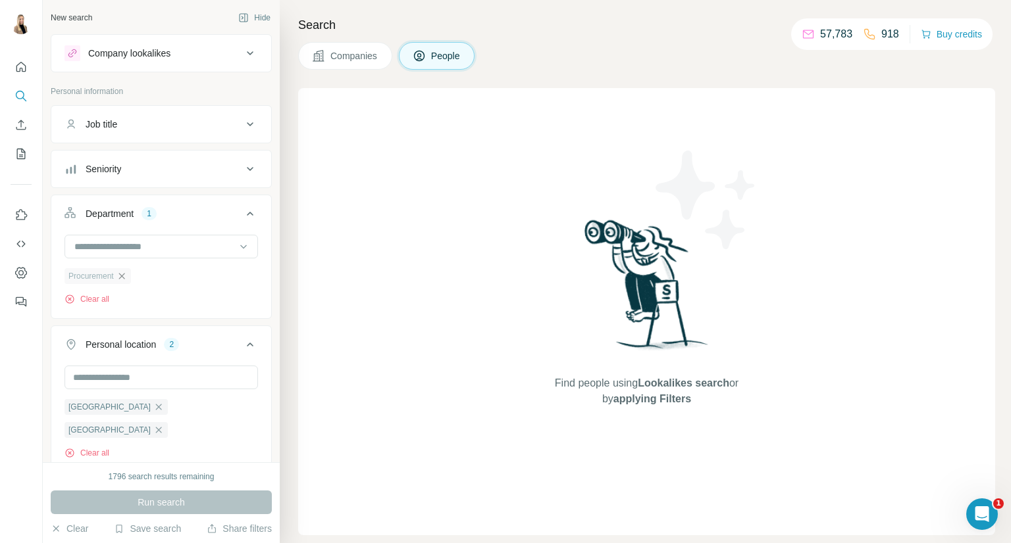
click at [120, 274] on icon "button" at bounding box center [121, 276] width 11 height 11
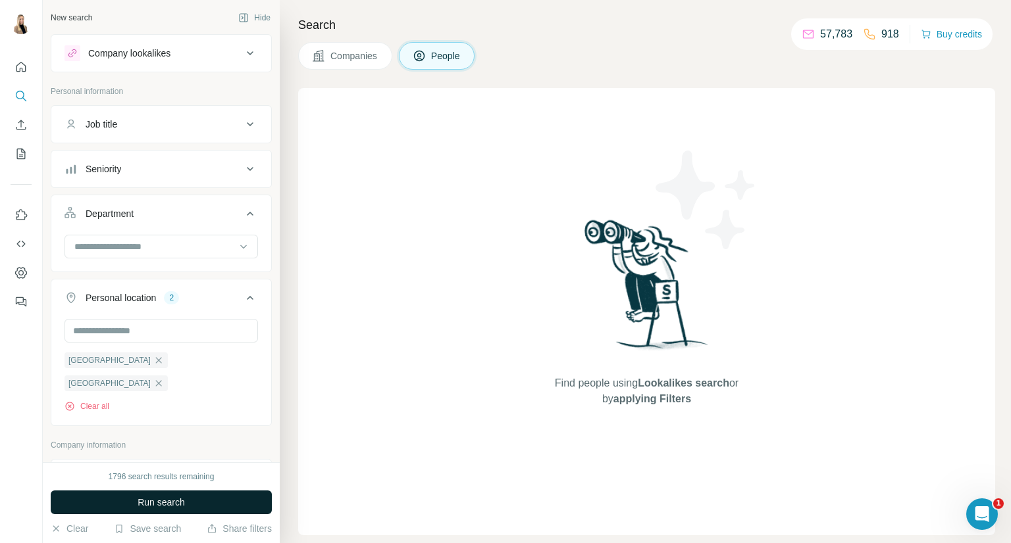
click at [158, 498] on span "Run search" at bounding box center [160, 502] width 47 height 13
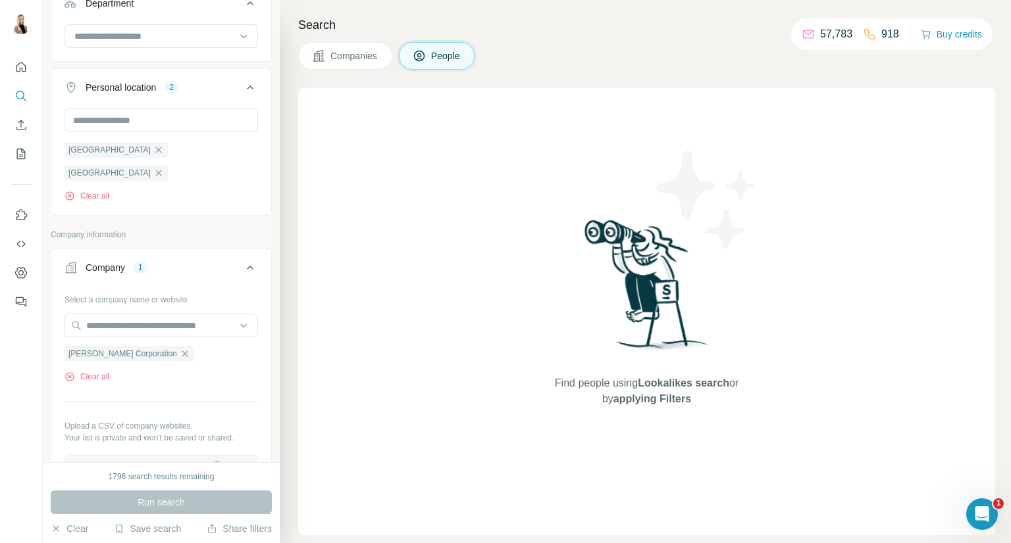
scroll to position [219, 0]
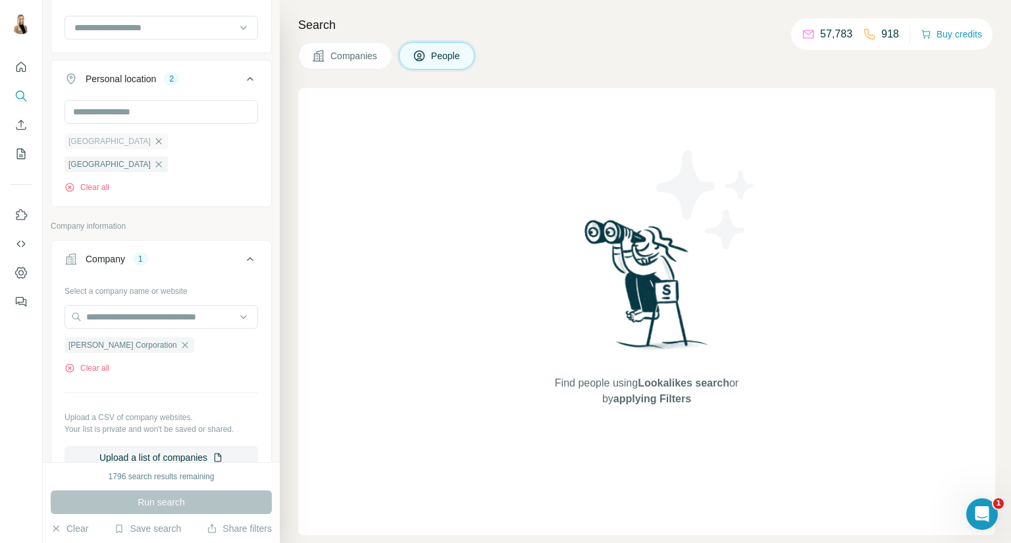
click at [159, 140] on icon "button" at bounding box center [158, 141] width 11 height 11
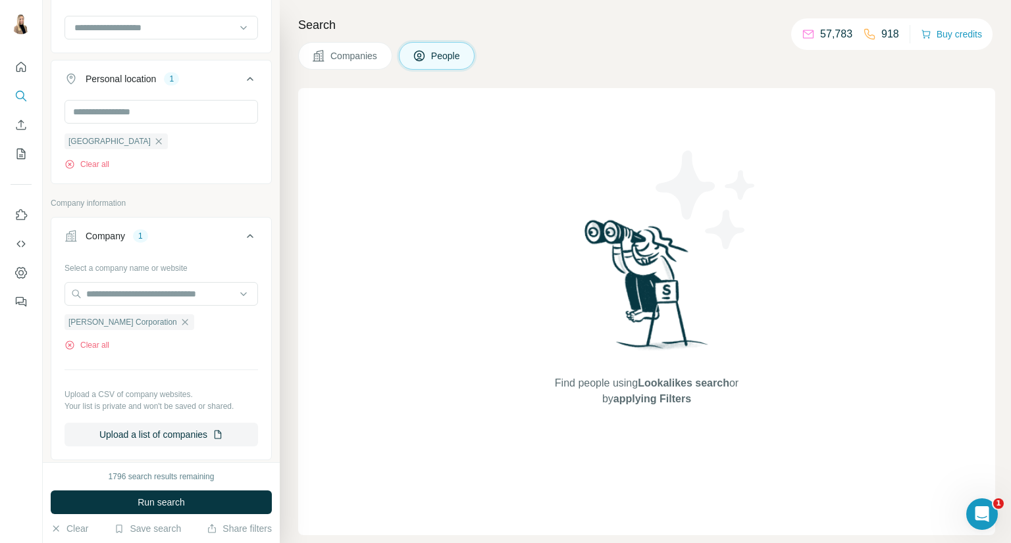
click at [153, 136] on icon "button" at bounding box center [158, 141] width 11 height 11
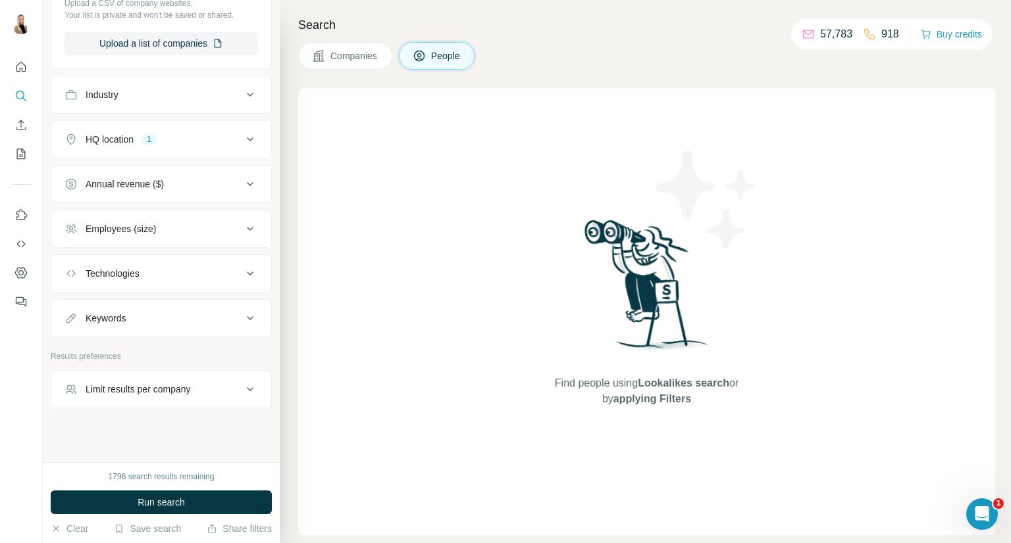
scroll to position [567, 0]
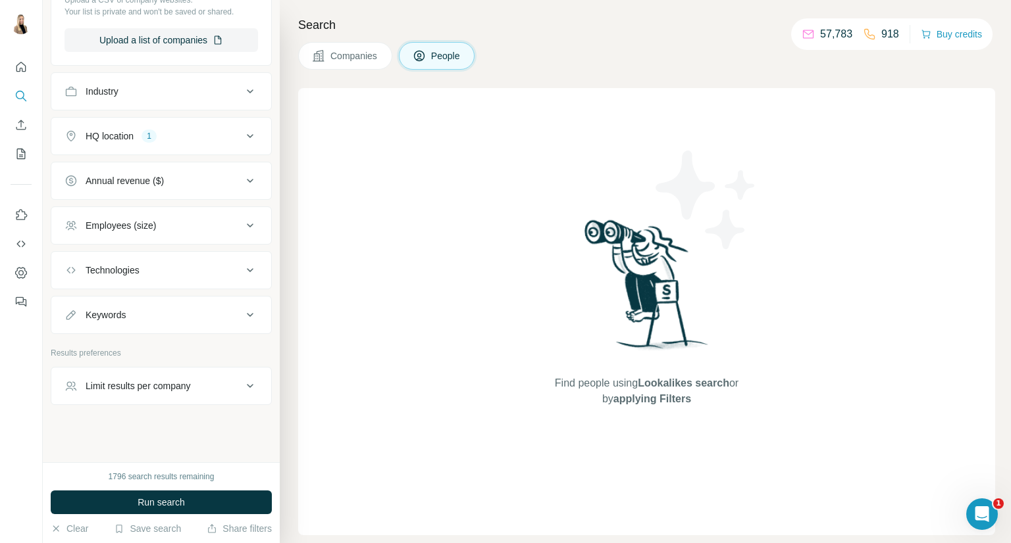
click at [247, 128] on icon at bounding box center [250, 136] width 16 height 16
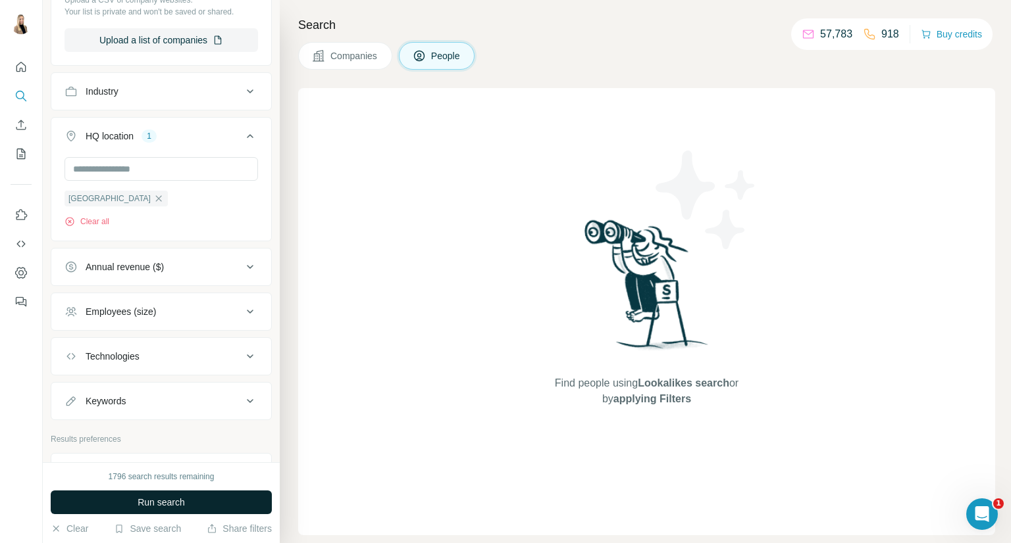
click at [163, 500] on span "Run search" at bounding box center [160, 502] width 47 height 13
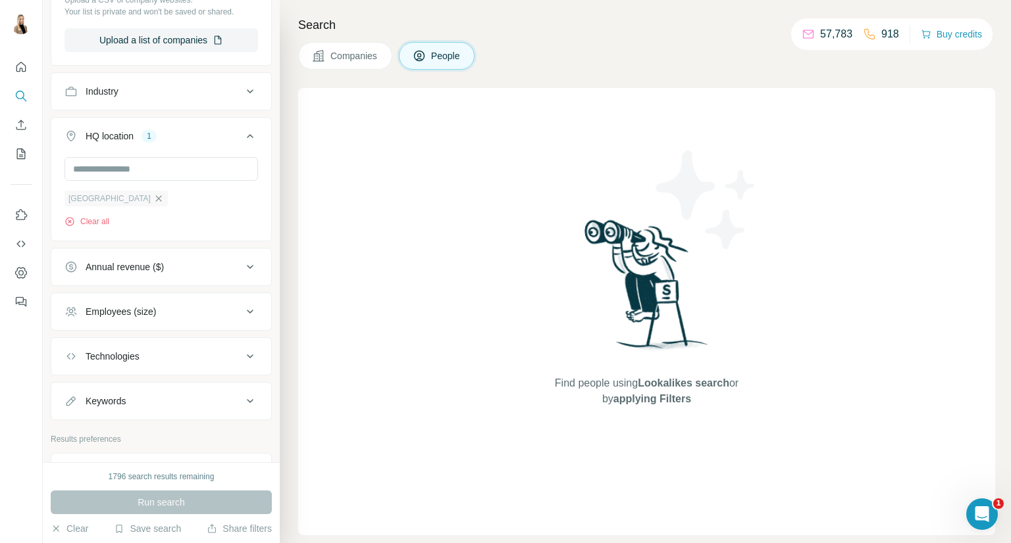
click at [155, 195] on icon "button" at bounding box center [158, 198] width 11 height 11
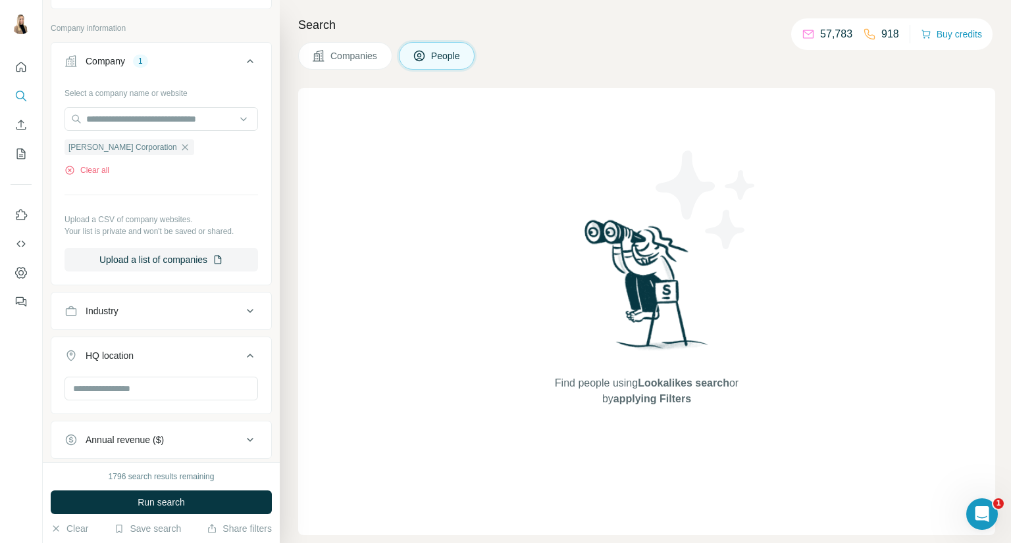
scroll to position [129, 0]
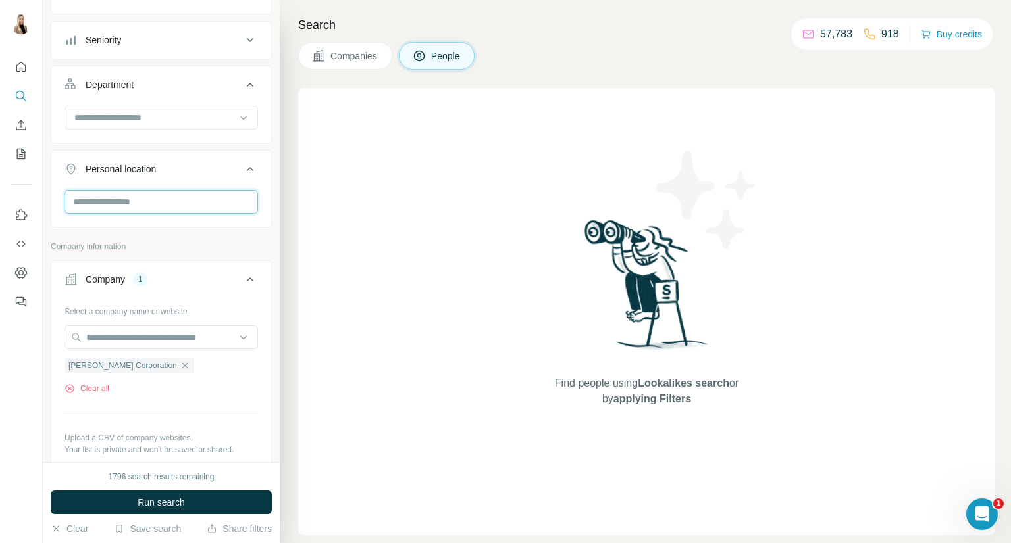
click at [199, 199] on input "text" at bounding box center [160, 202] width 193 height 24
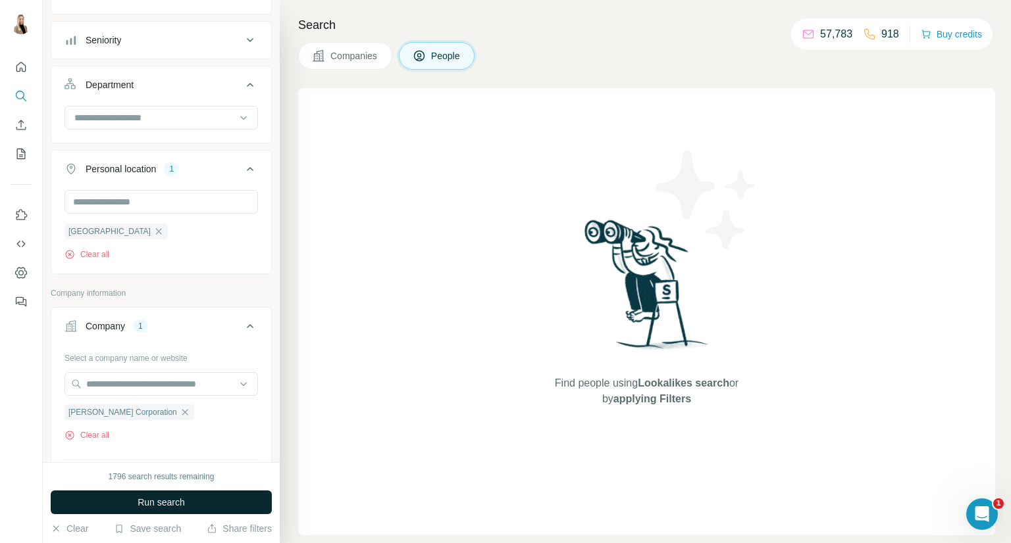
click at [162, 499] on span "Run search" at bounding box center [160, 502] width 47 height 13
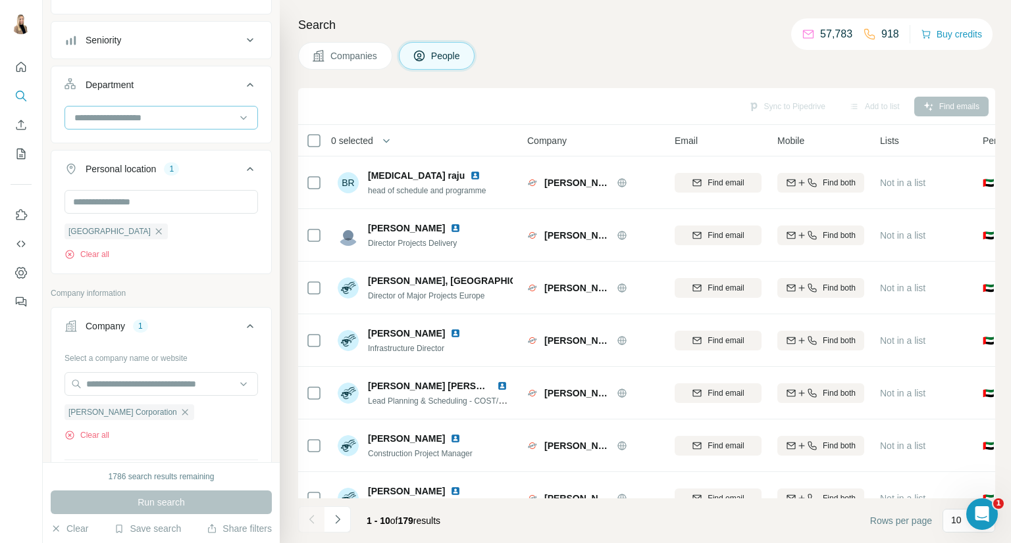
click at [199, 116] on input at bounding box center [154, 118] width 162 height 14
type input "**"
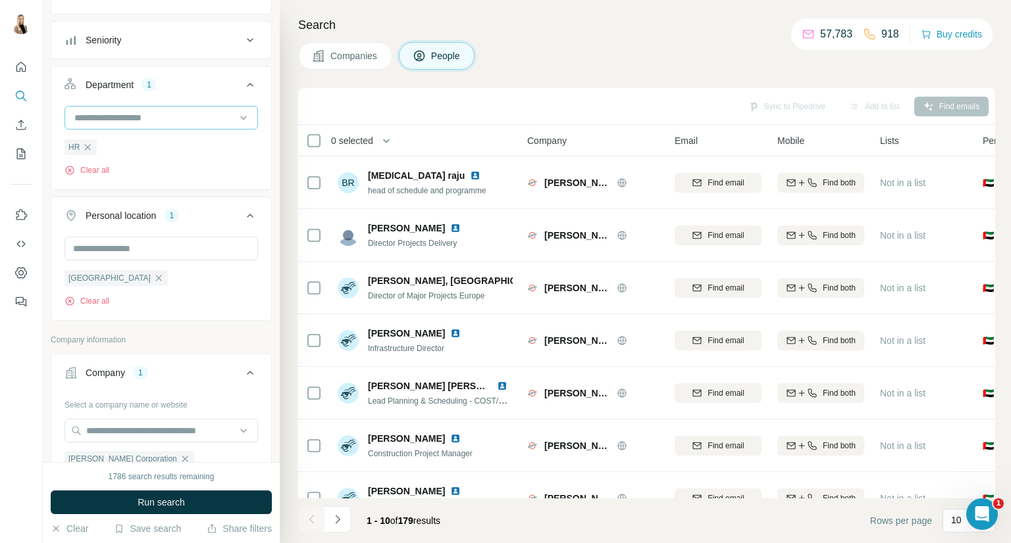
click at [199, 116] on input at bounding box center [154, 118] width 162 height 14
type input "***"
click at [132, 141] on div "Procurement" at bounding box center [156, 146] width 161 height 13
click at [139, 505] on span "Run search" at bounding box center [160, 502] width 47 height 13
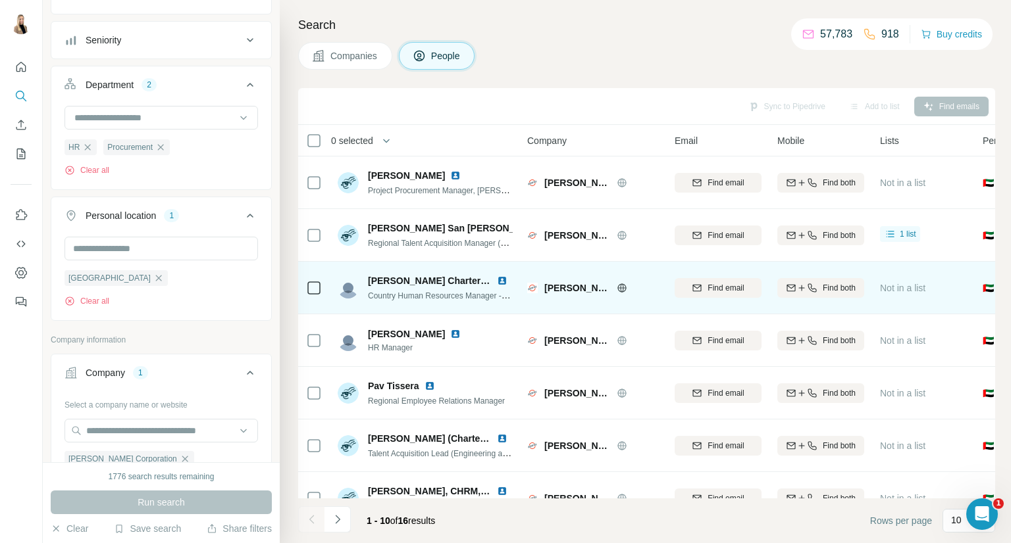
click at [503, 282] on img at bounding box center [502, 281] width 11 height 11
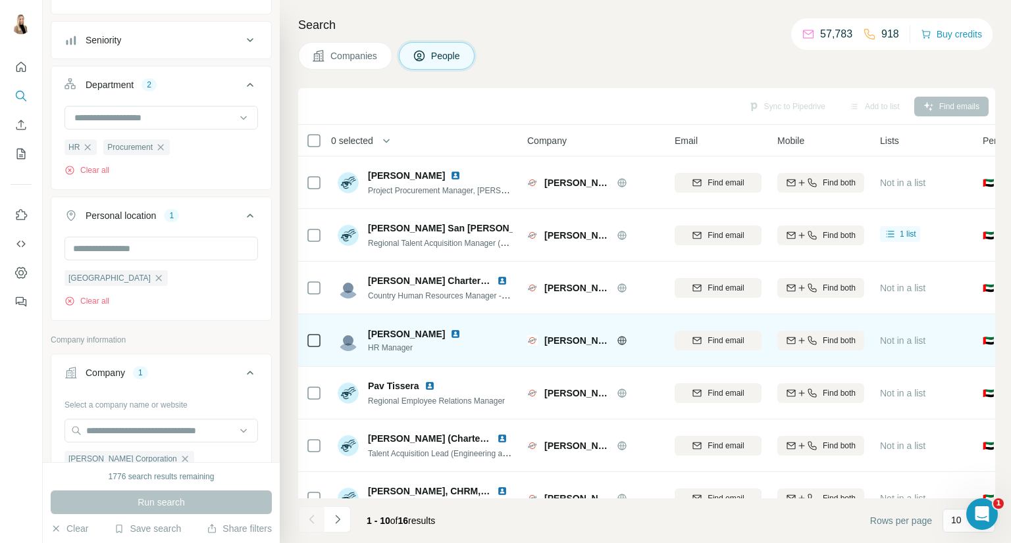
click at [455, 334] on img at bounding box center [455, 334] width 11 height 11
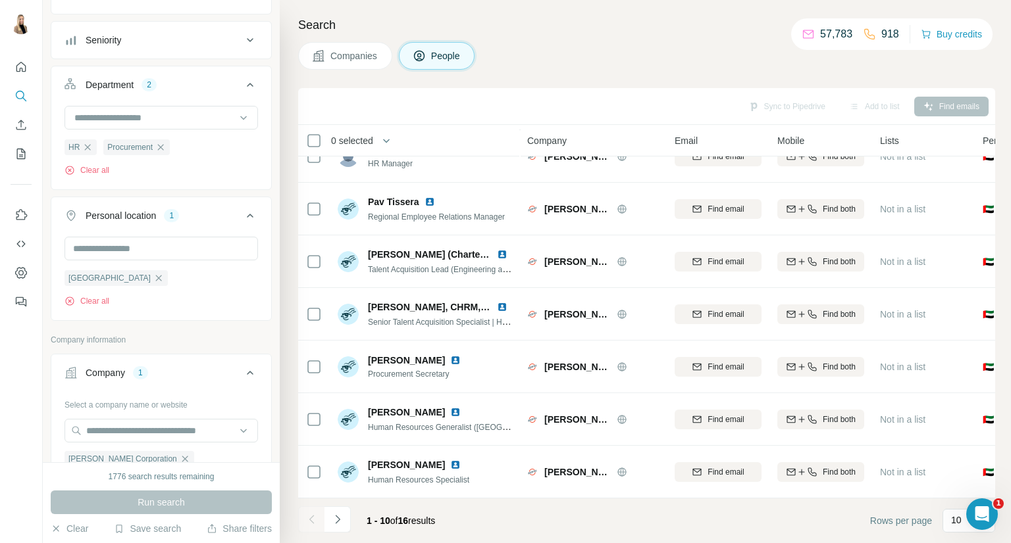
scroll to position [191, 0]
click at [347, 509] on button "Navigate to next page" at bounding box center [337, 520] width 26 height 26
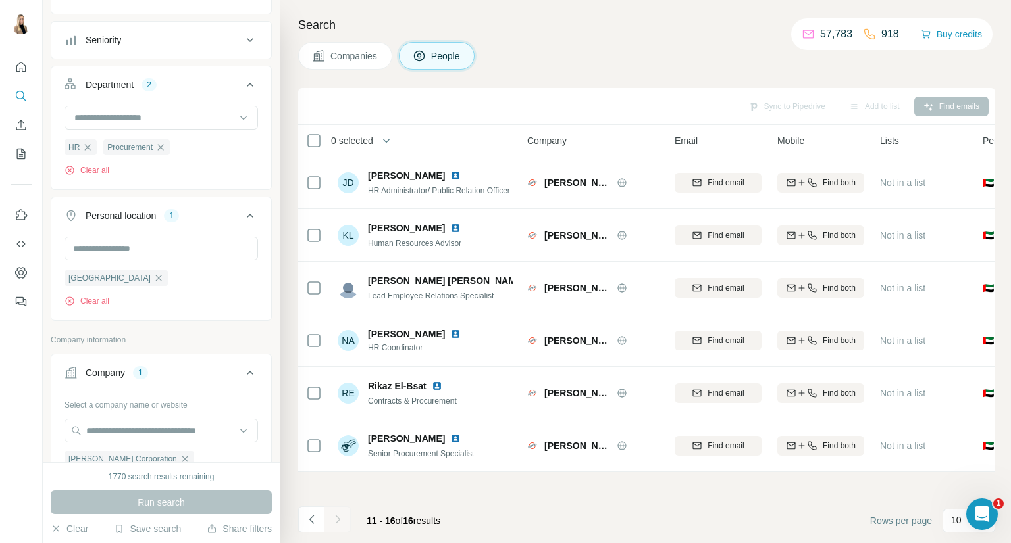
scroll to position [347, 0]
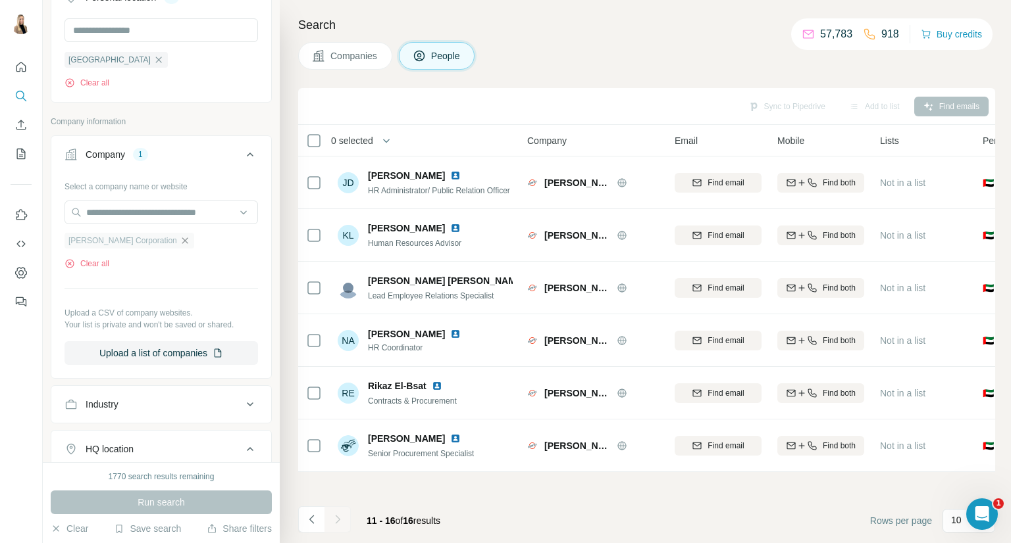
click at [180, 243] on icon "button" at bounding box center [185, 241] width 11 height 11
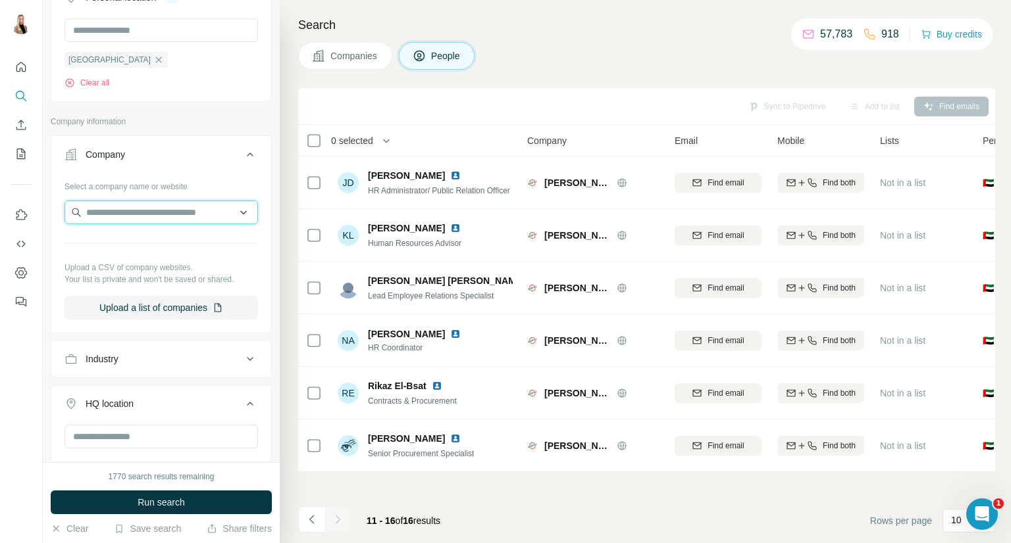
click at [144, 211] on input "text" at bounding box center [160, 213] width 193 height 24
drag, startPoint x: 165, startPoint y: 207, endPoint x: 79, endPoint y: 209, distance: 86.2
click at [79, 209] on input "**********" at bounding box center [160, 213] width 193 height 24
click at [168, 214] on input "**********" at bounding box center [160, 213] width 193 height 24
type input "**********"
